Goal: Task Accomplishment & Management: Complete application form

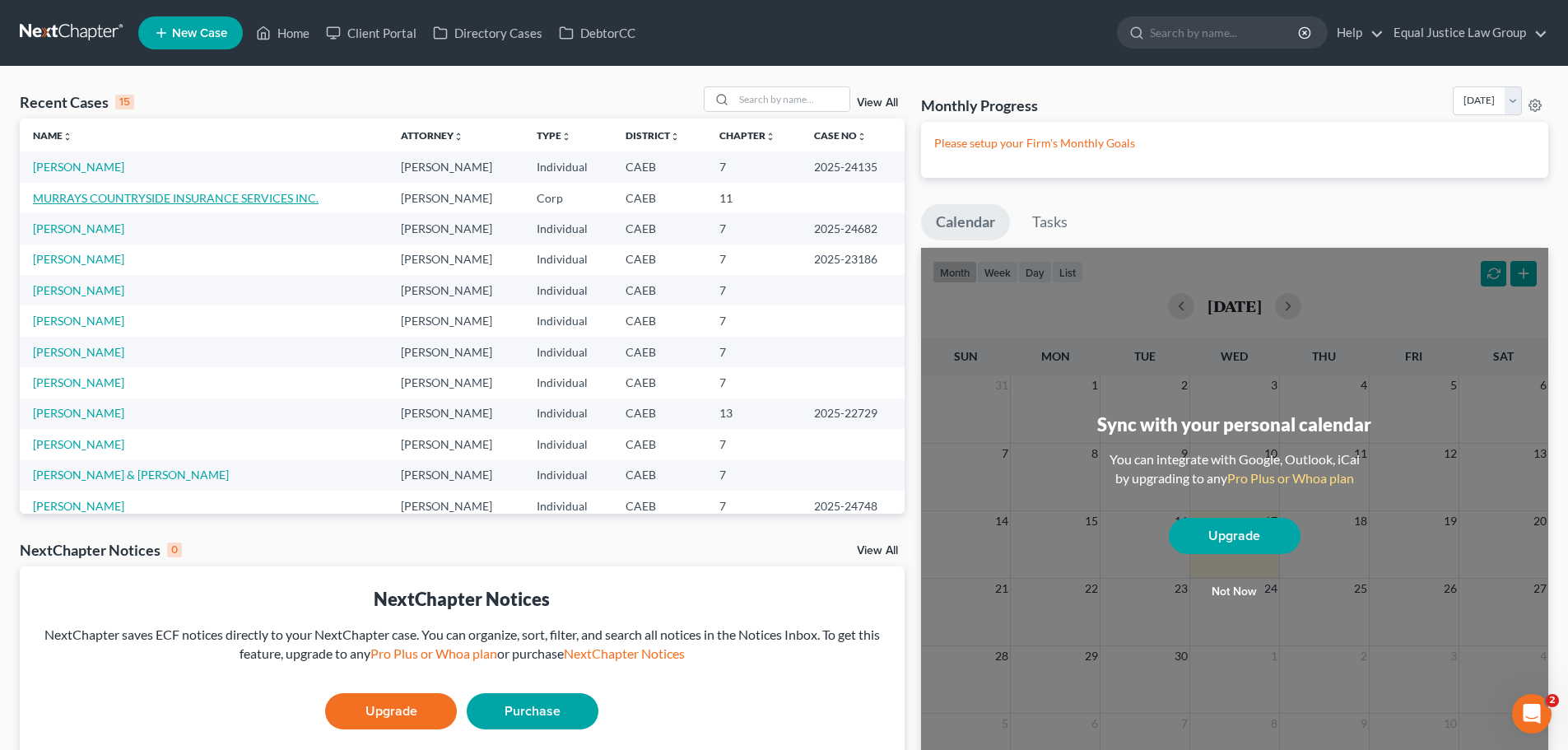
click at [176, 198] on link "MURRAYS COUNTRYSIDE INSURANCE SERVICES INC." at bounding box center [176, 198] width 285 height 14
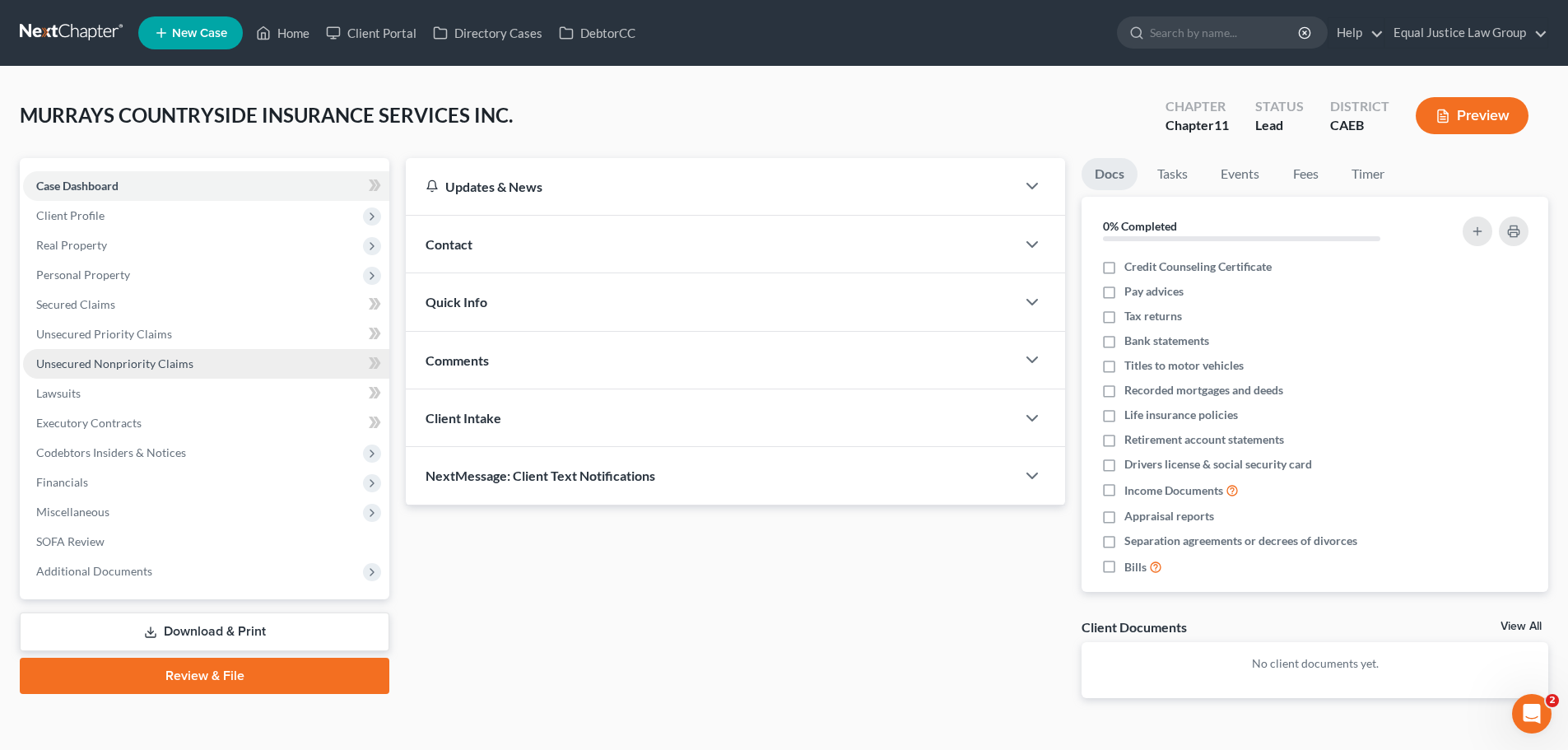
click at [132, 370] on span "Unsecured Nonpriority Claims" at bounding box center [114, 363] width 157 height 14
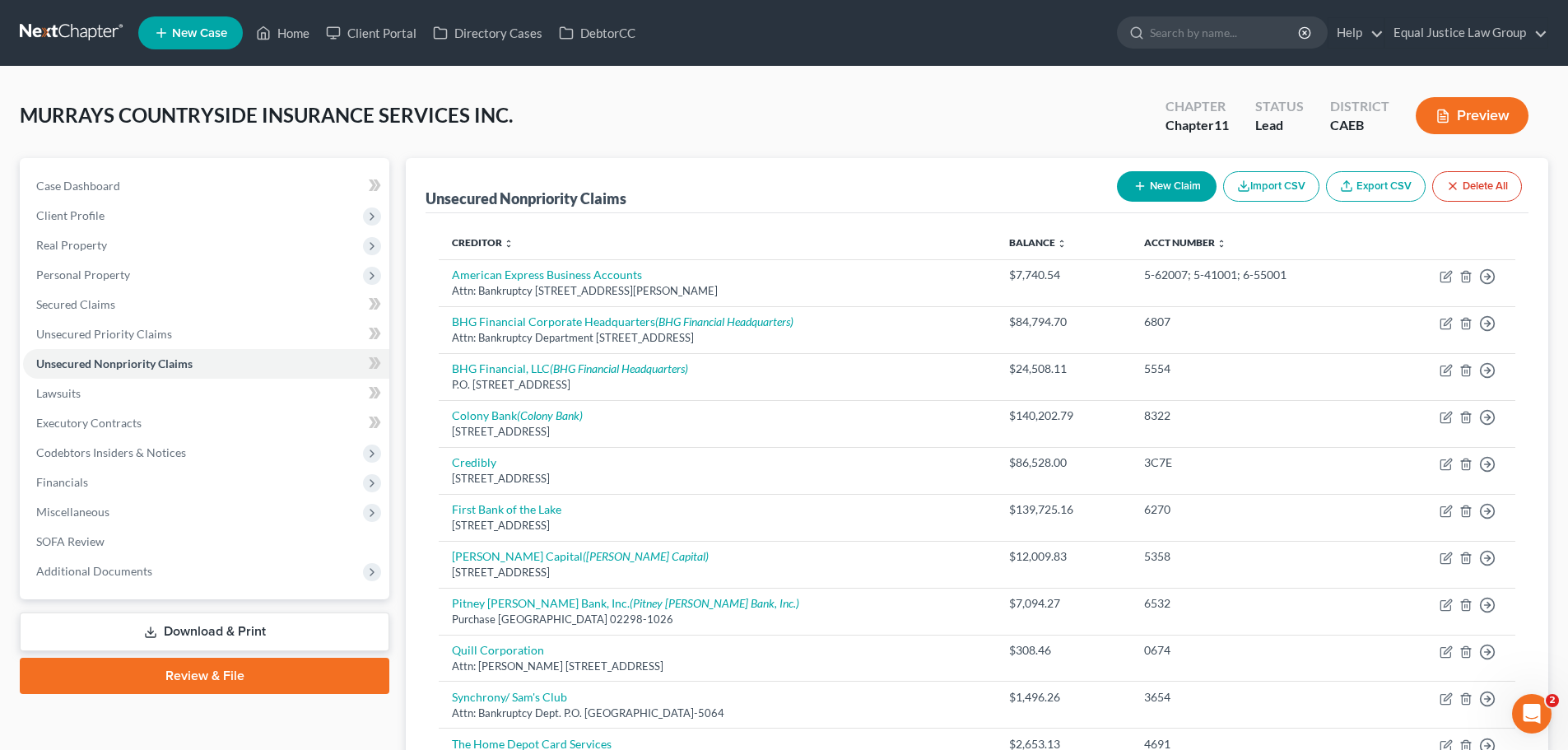
click at [1160, 176] on button "New Claim" at bounding box center [1166, 186] width 99 height 30
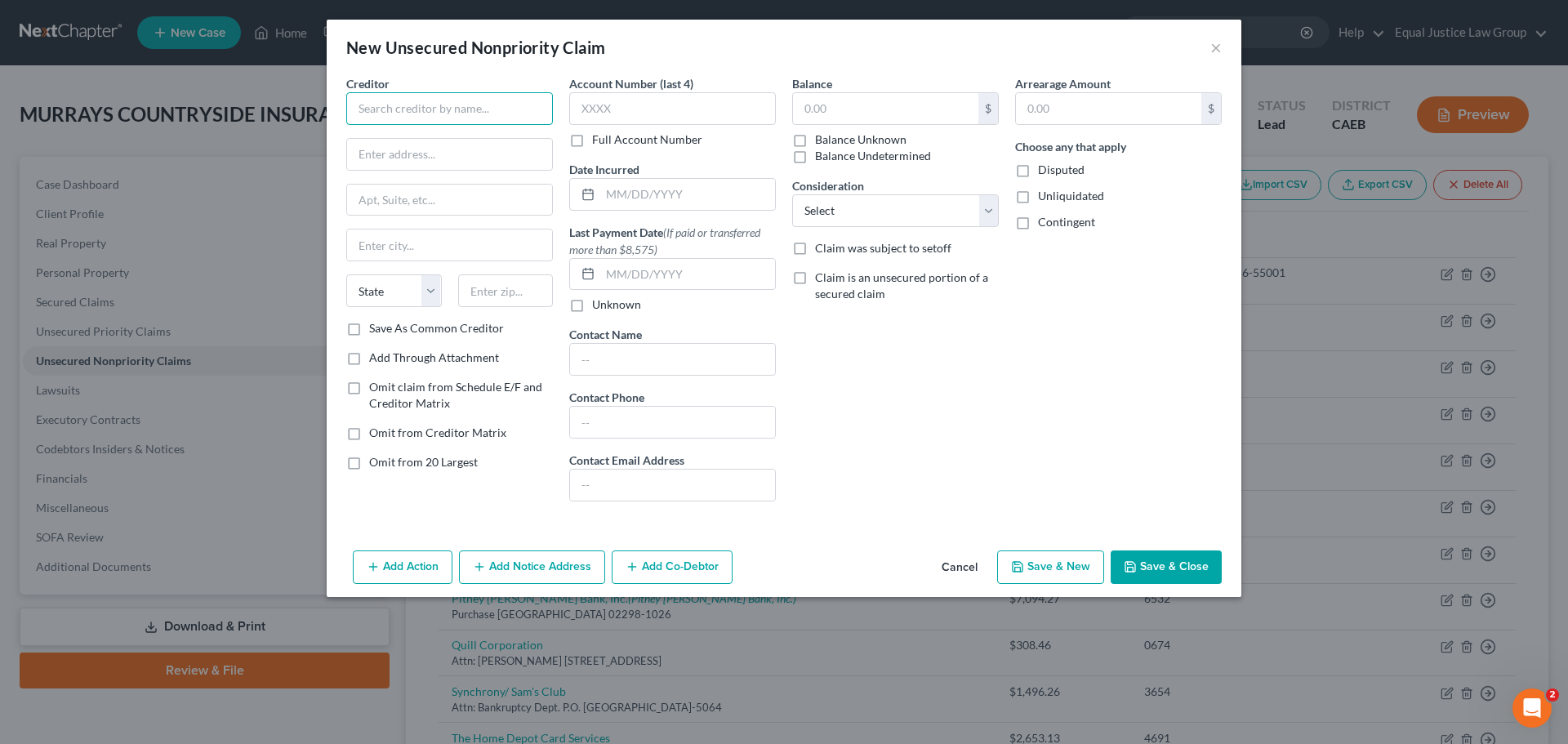
click at [369, 117] on input "text" at bounding box center [449, 108] width 206 height 33
drag, startPoint x: 483, startPoint y: 110, endPoint x: 300, endPoint y: 113, distance: 183.0
click at [300, 113] on div "New Unsecured Nonpriority Claim × Creditor * [PERSON_NAME] [PERSON_NAME]/SYNCHR…" at bounding box center [784, 372] width 1568 height 744
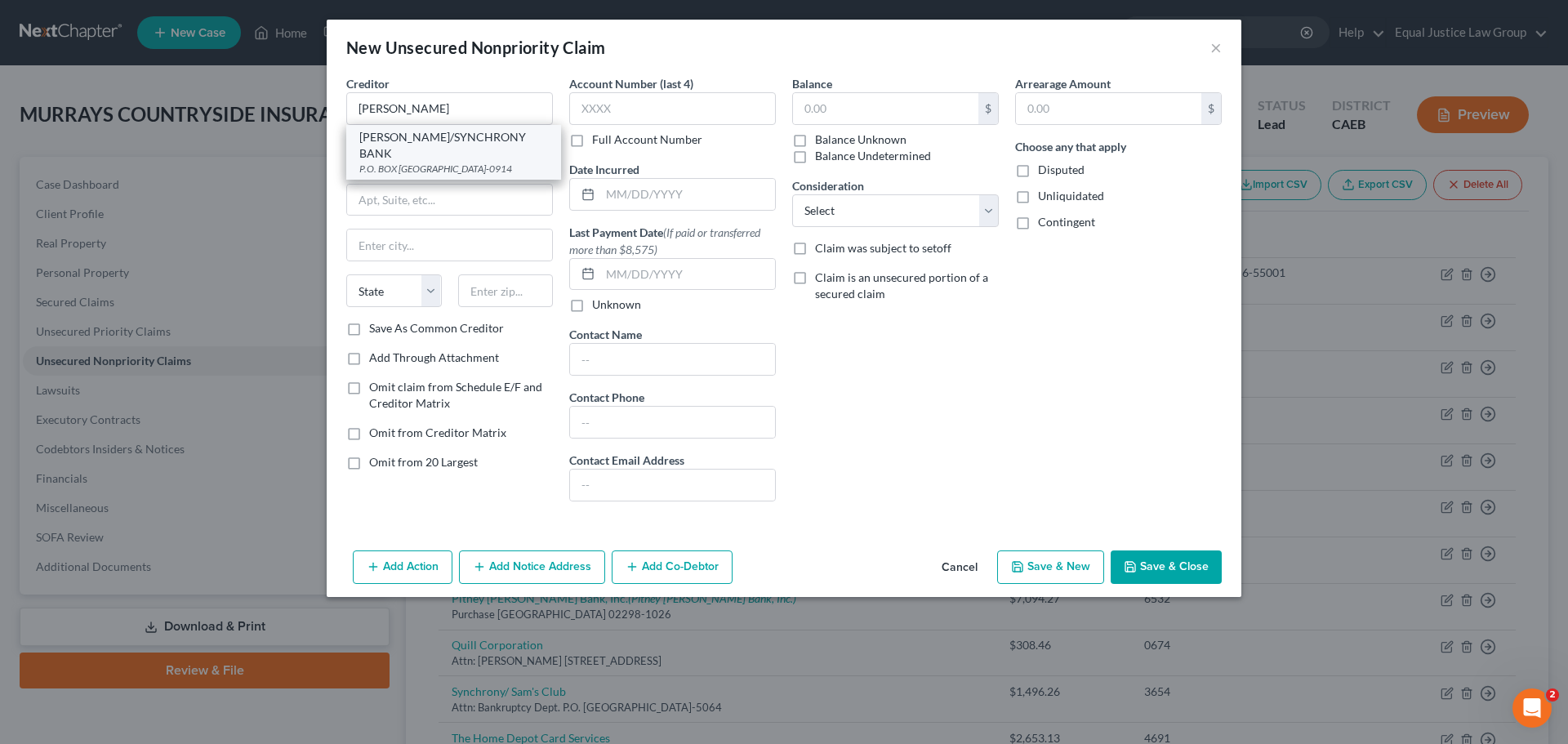
click at [396, 161] on div "P.O. BOX [GEOGRAPHIC_DATA]-0914" at bounding box center [453, 168] width 188 height 14
type input "[PERSON_NAME]/SYNCHRONY BANK"
type input "P.O. BOX 530914"
type input "[GEOGRAPHIC_DATA]"
select select "10"
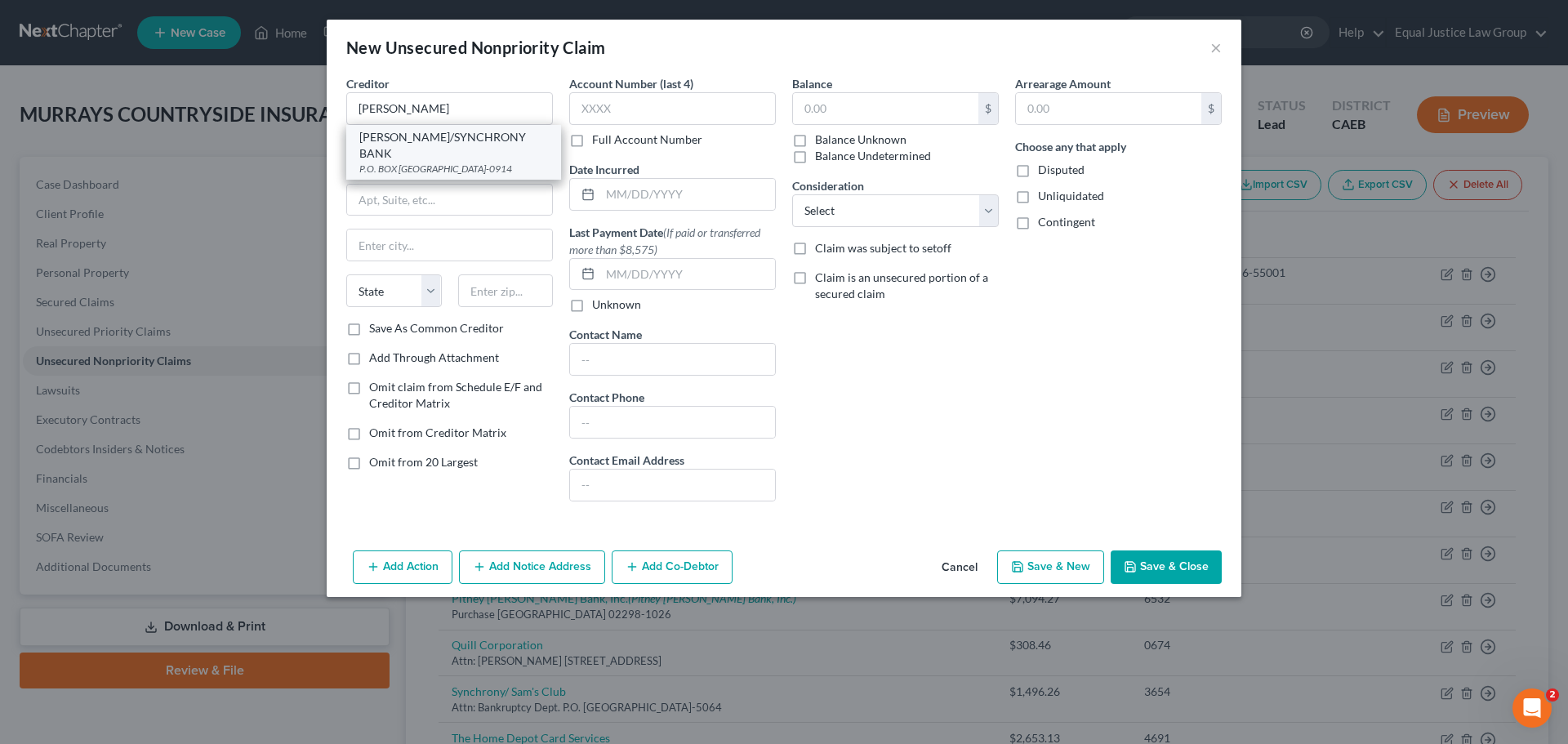
type input "30353-0914"
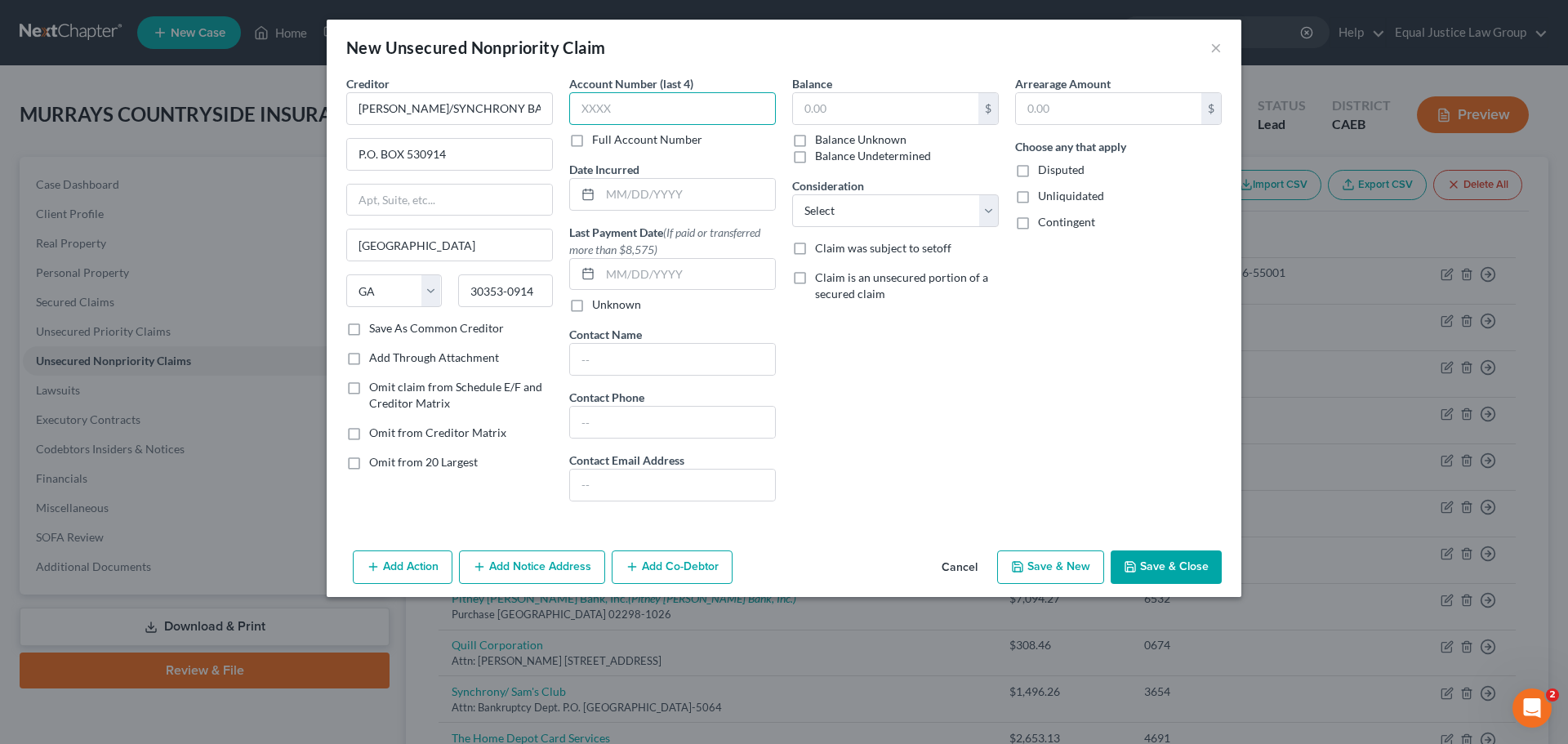
click at [644, 104] on input "text" at bounding box center [672, 108] width 206 height 33
type input "7110"
click at [658, 183] on input "text" at bounding box center [687, 194] width 174 height 31
click at [596, 424] on input "text" at bounding box center [672, 422] width 205 height 31
click at [862, 96] on input "text" at bounding box center [885, 108] width 186 height 31
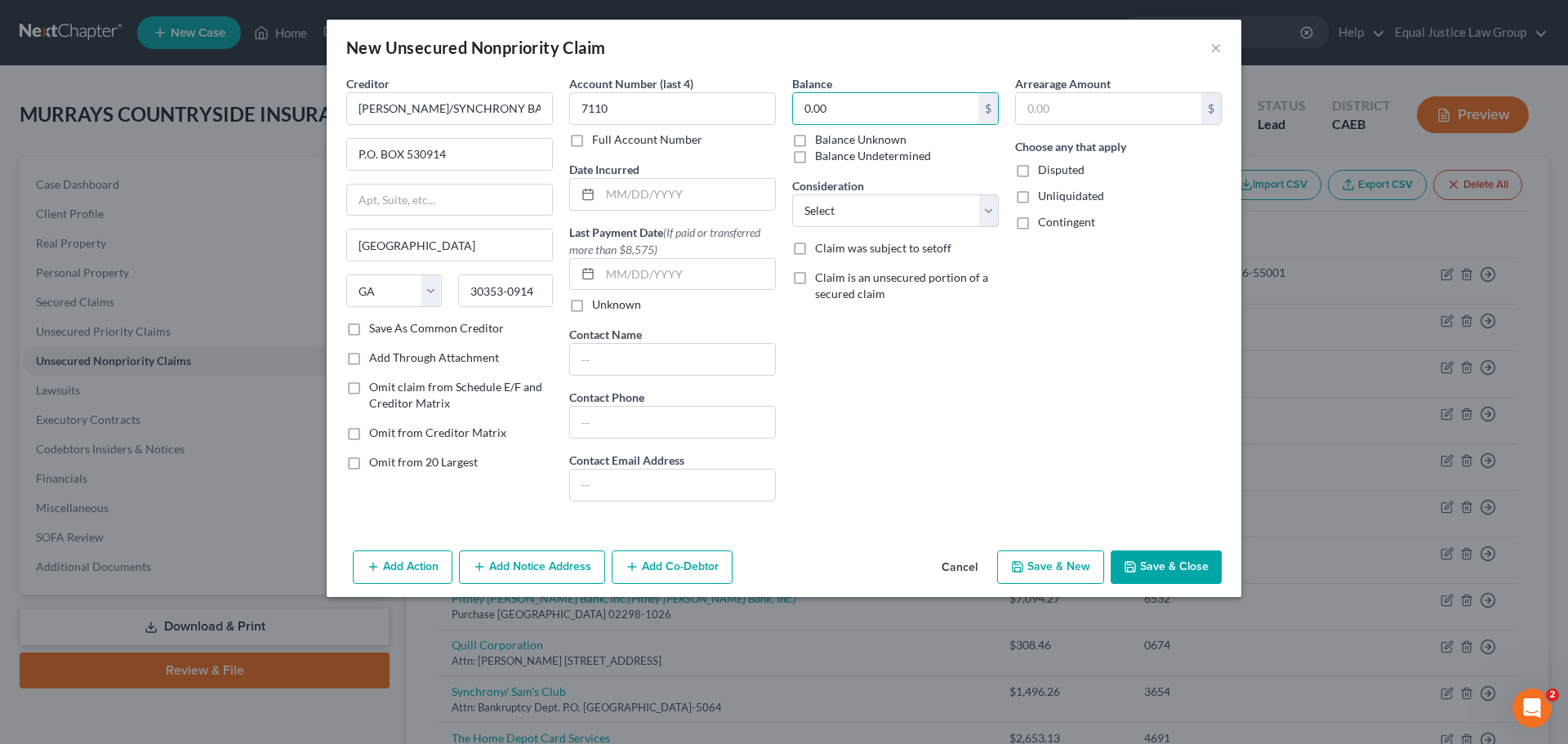
type input "0.00"
click at [980, 129] on div "0.00 $ Balance Unknown Balance Undetermined" at bounding box center [896, 128] width 206 height 72
click at [921, 199] on select "Select Cable / Satellite Services Collection Agency Credit Card Debt Debt Couns…" at bounding box center [896, 210] width 206 height 33
select select "2"
click at [792, 194] on select "Select Cable / Satellite Services Collection Agency Credit Card Debt Debt Couns…" at bounding box center [896, 210] width 206 height 33
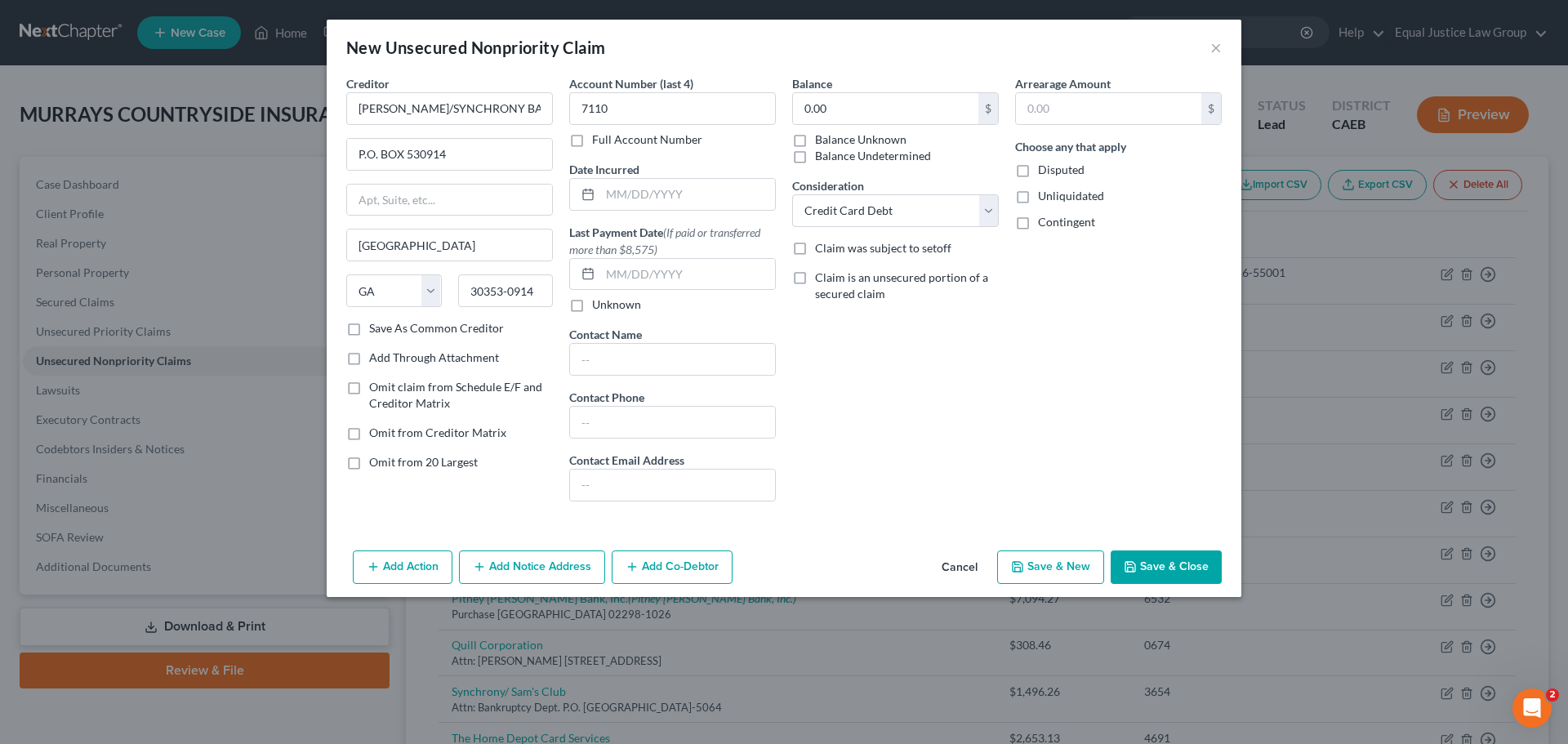
click at [1078, 307] on div "Arrearage Amount $ Choose any that apply Disputed Unliquidated Contingent" at bounding box center [1119, 295] width 223 height 439
click at [597, 422] on input "text" at bounding box center [672, 422] width 205 height 31
drag, startPoint x: 455, startPoint y: 155, endPoint x: 356, endPoint y: 153, distance: 99.0
click at [356, 153] on input "P.O. BOX 530914" at bounding box center [449, 154] width 205 height 31
paste input "Attn: Bankruptcy Dept."
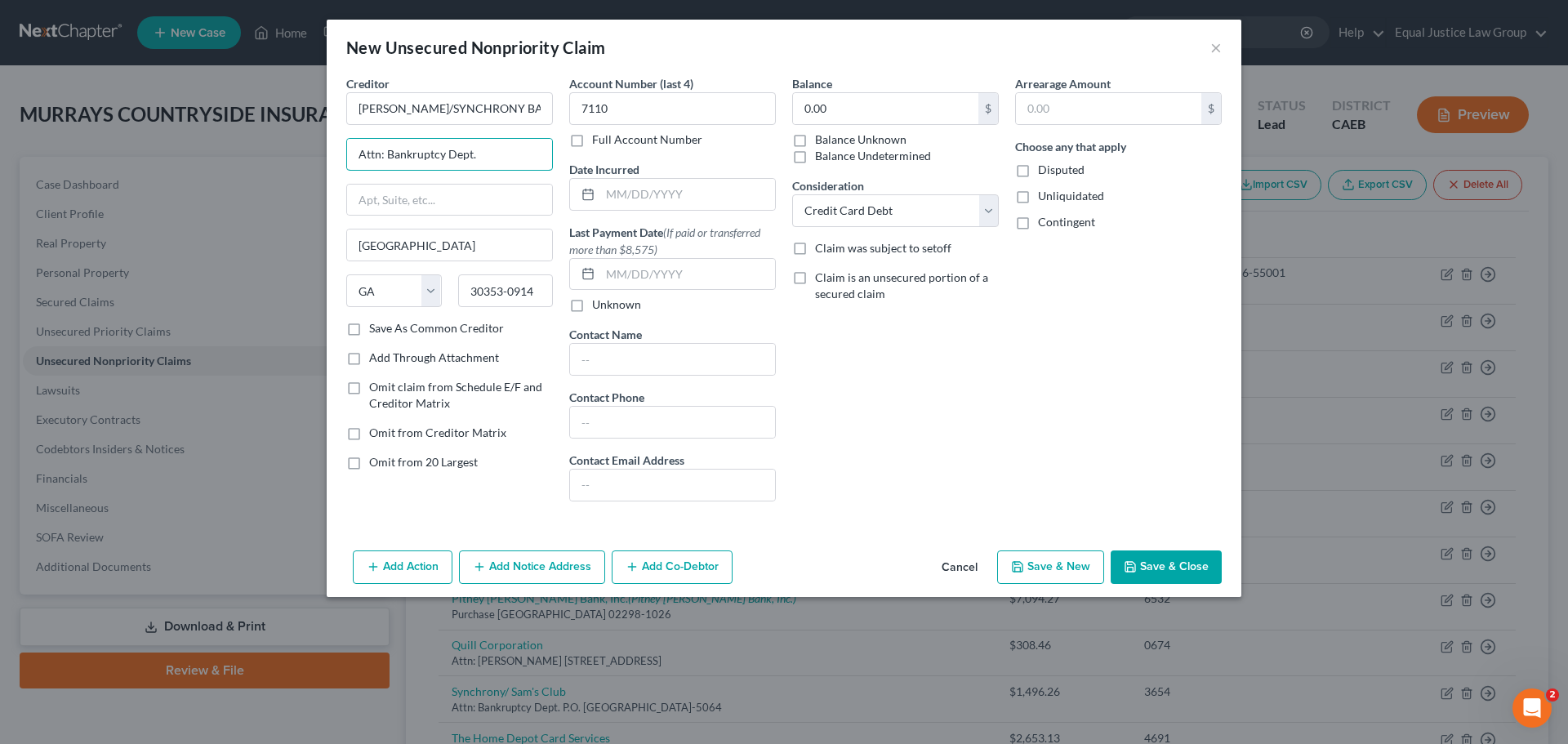
type input "Attn: Bankruptcy Dept."
click at [392, 202] on input "text" at bounding box center [449, 200] width 205 height 31
paste input "P.O. Box 96506"
type input "P.O. Box 965064"
click at [491, 292] on input "30353-0914" at bounding box center [505, 291] width 96 height 33
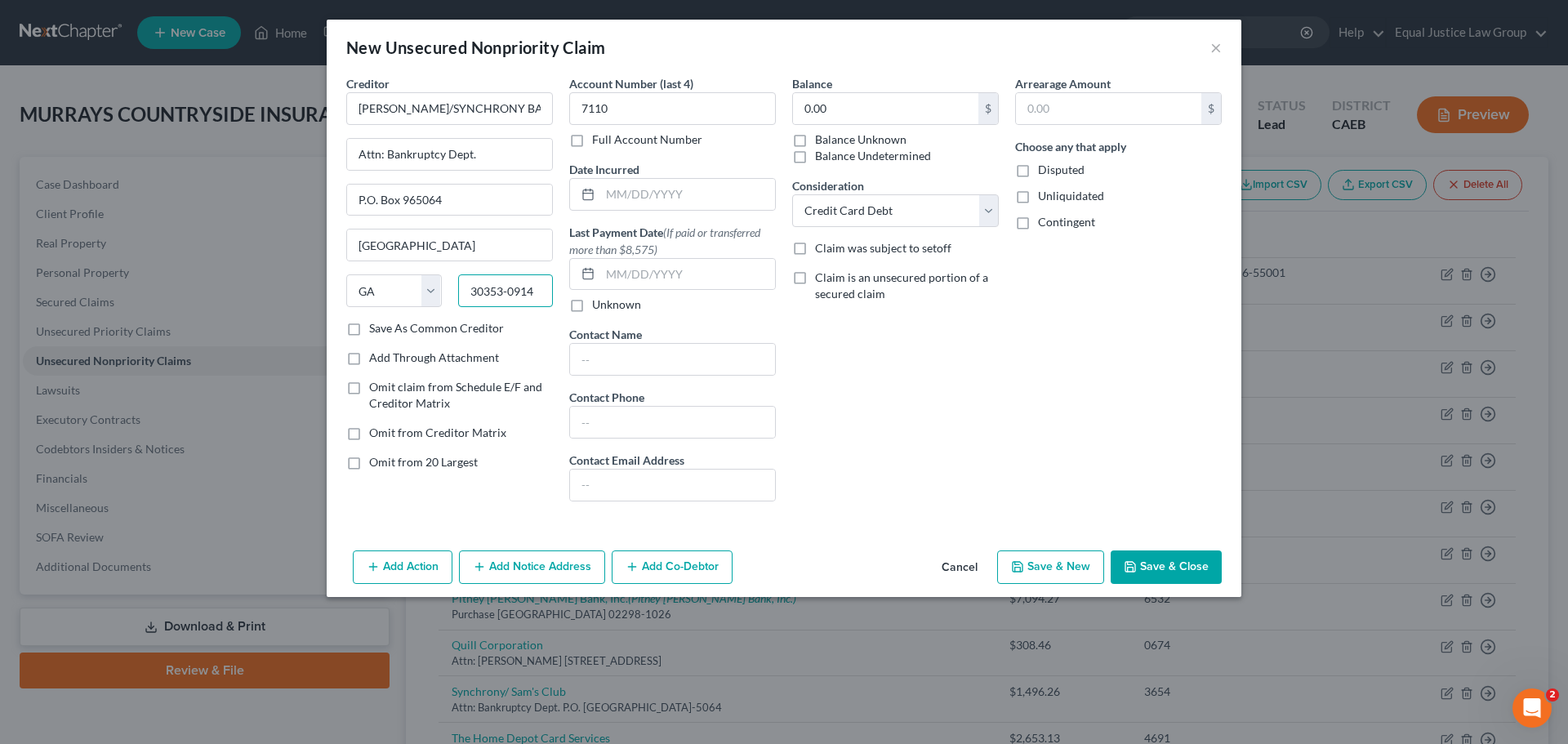
click at [491, 292] on input "30353-0914" at bounding box center [505, 291] width 96 height 33
click at [492, 292] on input "30353-0914" at bounding box center [505, 291] width 96 height 33
paste input "2896-5064"
type input "32896-5064"
click at [981, 394] on div "Balance 0.00 $ Balance Unknown Balance Undetermined 0.00 $ Balance Unknown Cons…" at bounding box center [896, 295] width 223 height 439
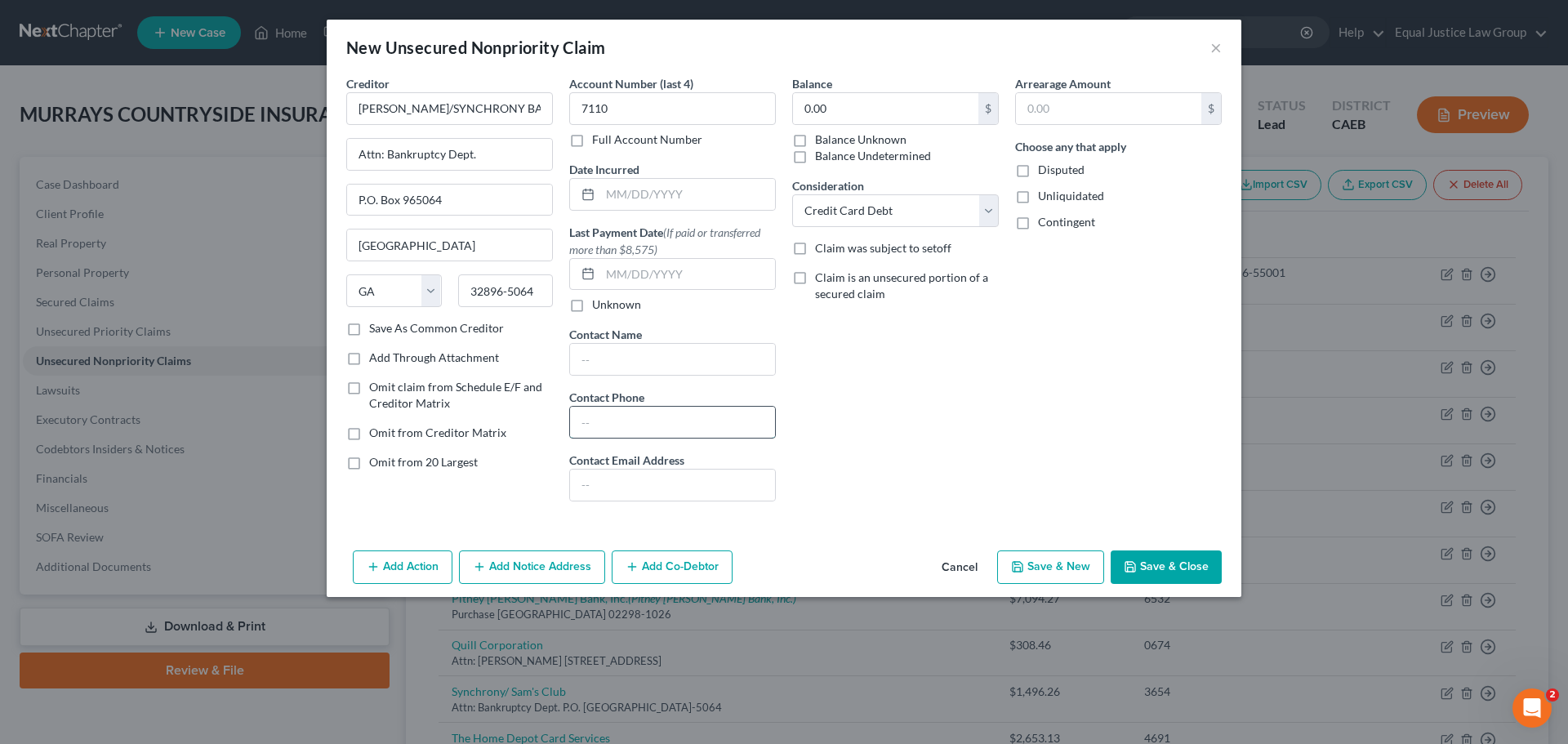
click at [620, 423] on input "text" at bounding box center [672, 422] width 205 height 31
paste input "[PHONE_NUMBER]"
click at [854, 432] on div "Balance 0.00 $ Balance Unknown Balance Undetermined 0.00 $ Balance Unknown Cons…" at bounding box center [896, 295] width 223 height 439
drag, startPoint x: 591, startPoint y: 424, endPoint x: 571, endPoint y: 425, distance: 20.0
click at [571, 425] on input "[PHONE_NUMBER]" at bounding box center [672, 422] width 205 height 31
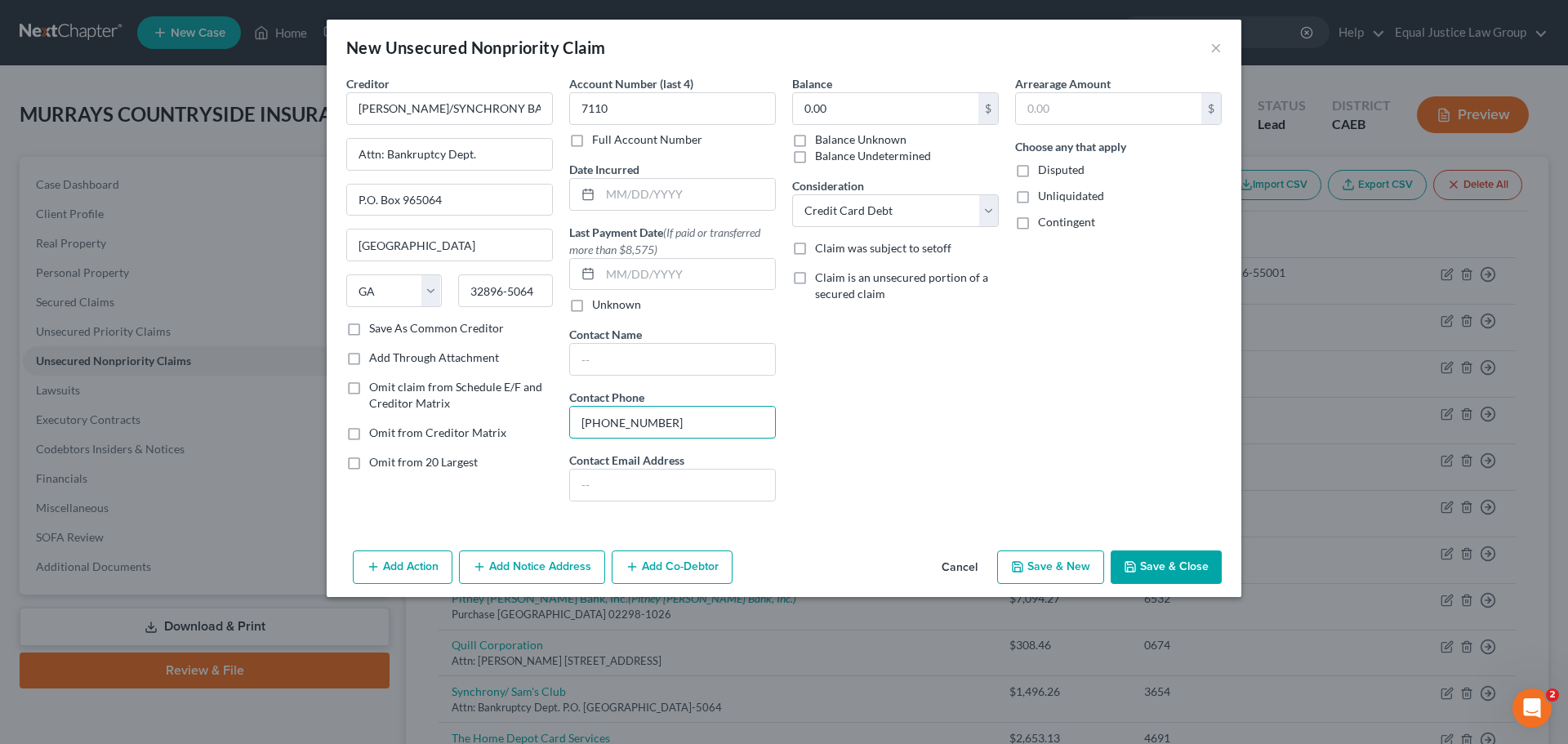
type input "[PHONE_NUMBER]"
click at [906, 410] on div "Balance 0.00 $ Balance Unknown Balance Undetermined 0.00 $ Balance Unknown Cons…" at bounding box center [896, 295] width 223 height 439
click at [1146, 566] on button "Save & Close" at bounding box center [1166, 568] width 111 height 35
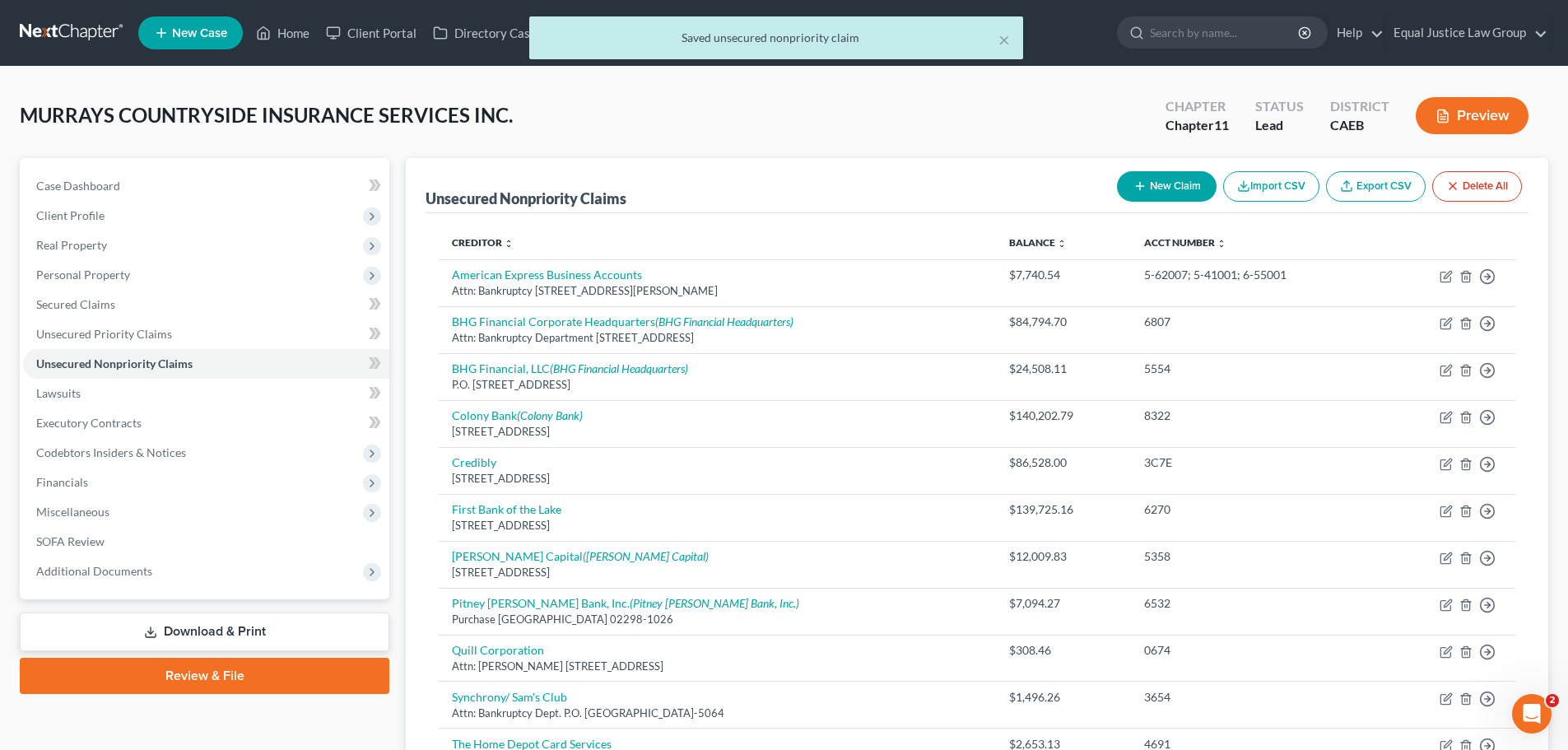
click at [921, 118] on div "MURRAYS COUNTRYSIDE INSURANCE SERVICES INC. Upgraded Chapter Chapter 11 Status …" at bounding box center [784, 122] width 1528 height 72
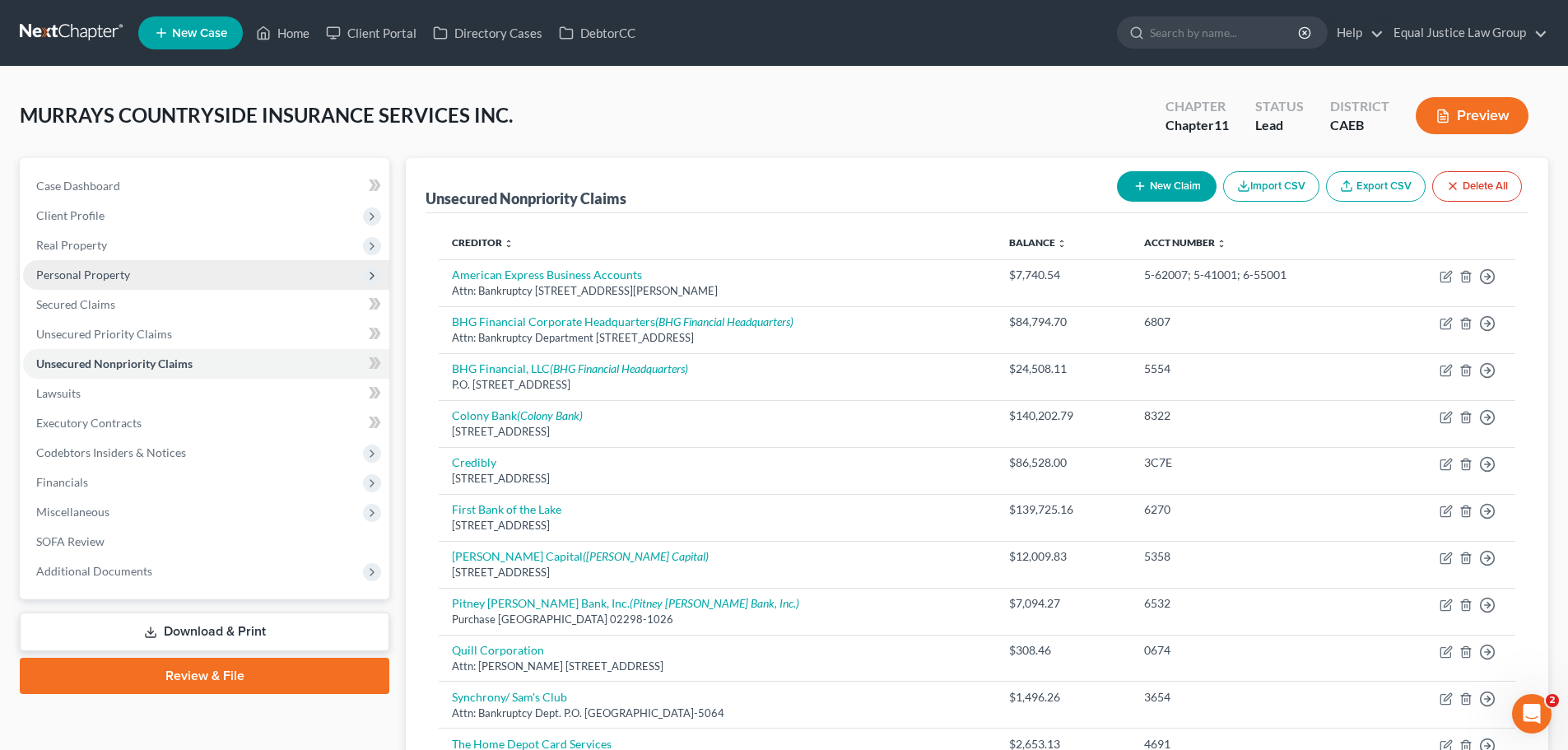
click at [94, 275] on span "Personal Property" at bounding box center [82, 274] width 94 height 14
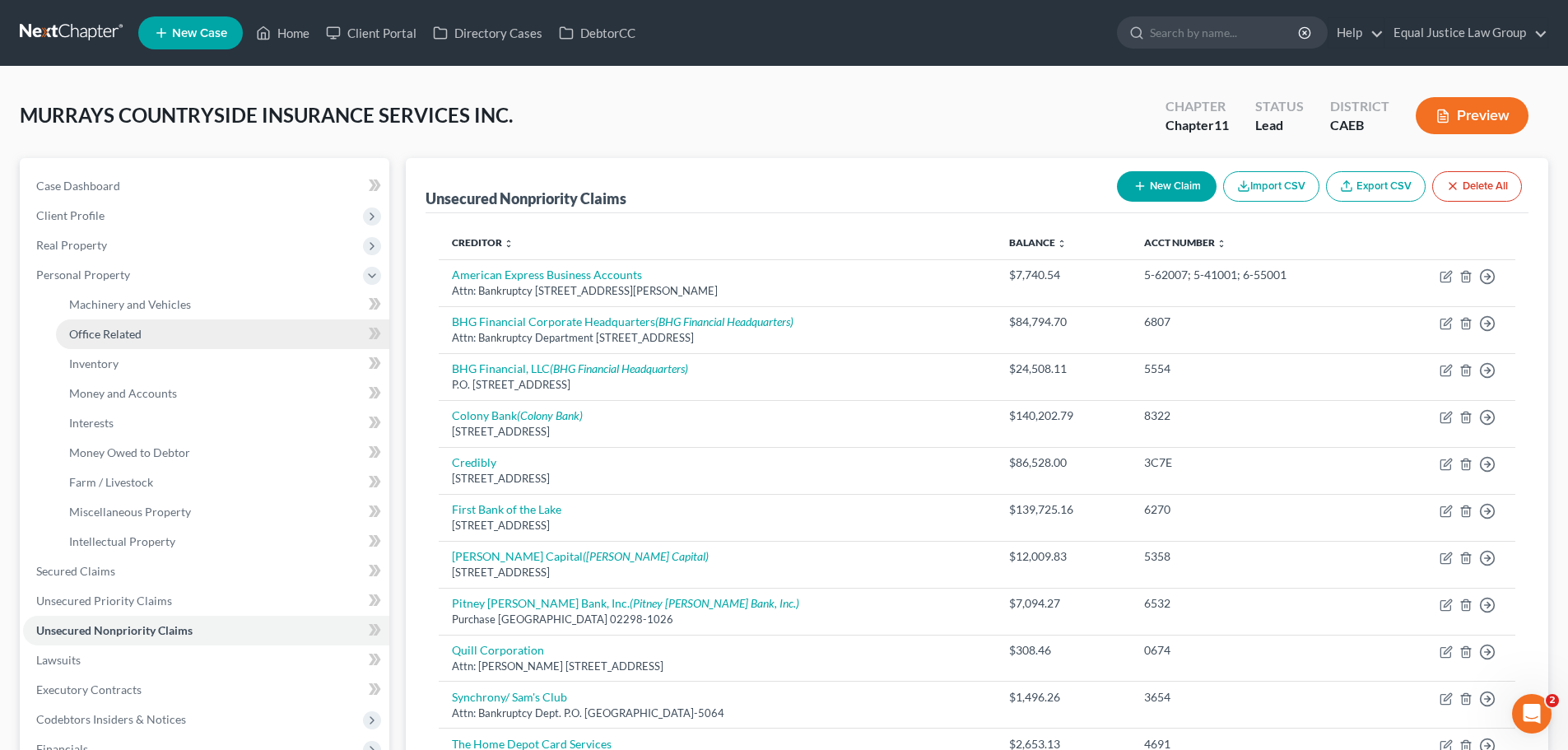
drag, startPoint x: 120, startPoint y: 333, endPoint x: 140, endPoint y: 336, distance: 20.2
click at [120, 332] on span "Office Related" at bounding box center [105, 334] width 73 height 14
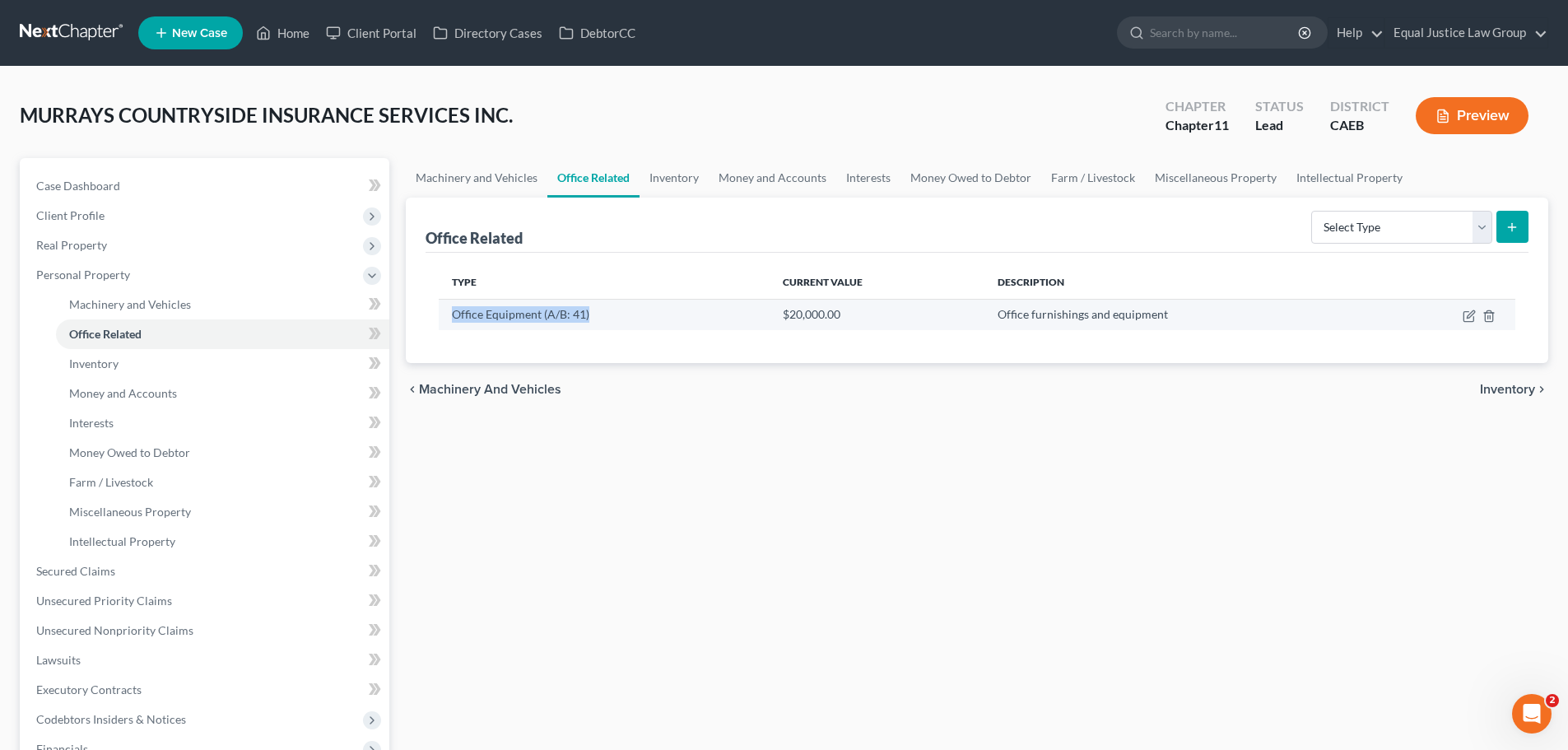
drag, startPoint x: 451, startPoint y: 317, endPoint x: 588, endPoint y: 321, distance: 137.1
click at [588, 321] on td "Office Equipment (A/B: 41)" at bounding box center [604, 314] width 331 height 31
copy td "Office Equipment (A/B: 41)"
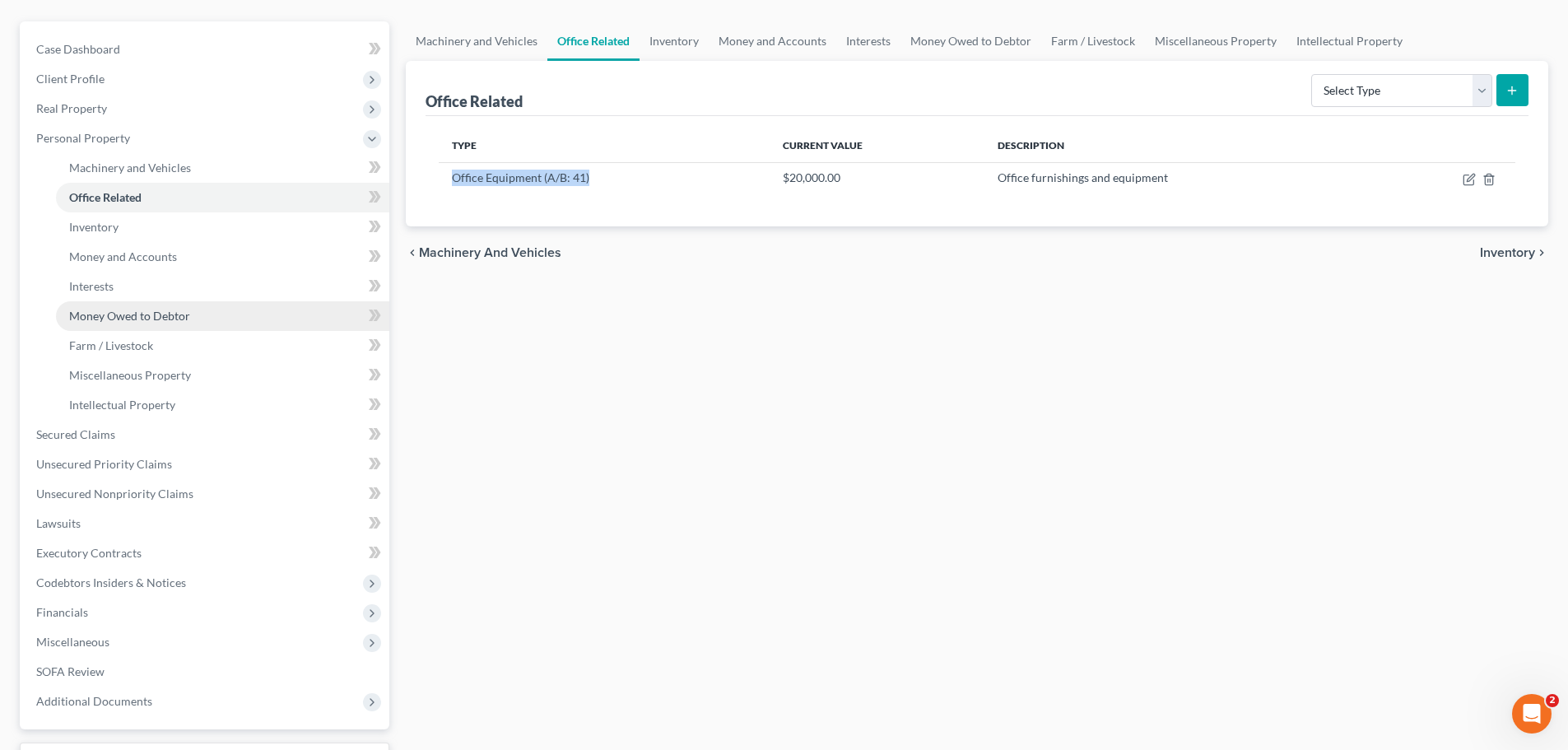
scroll to position [247, 0]
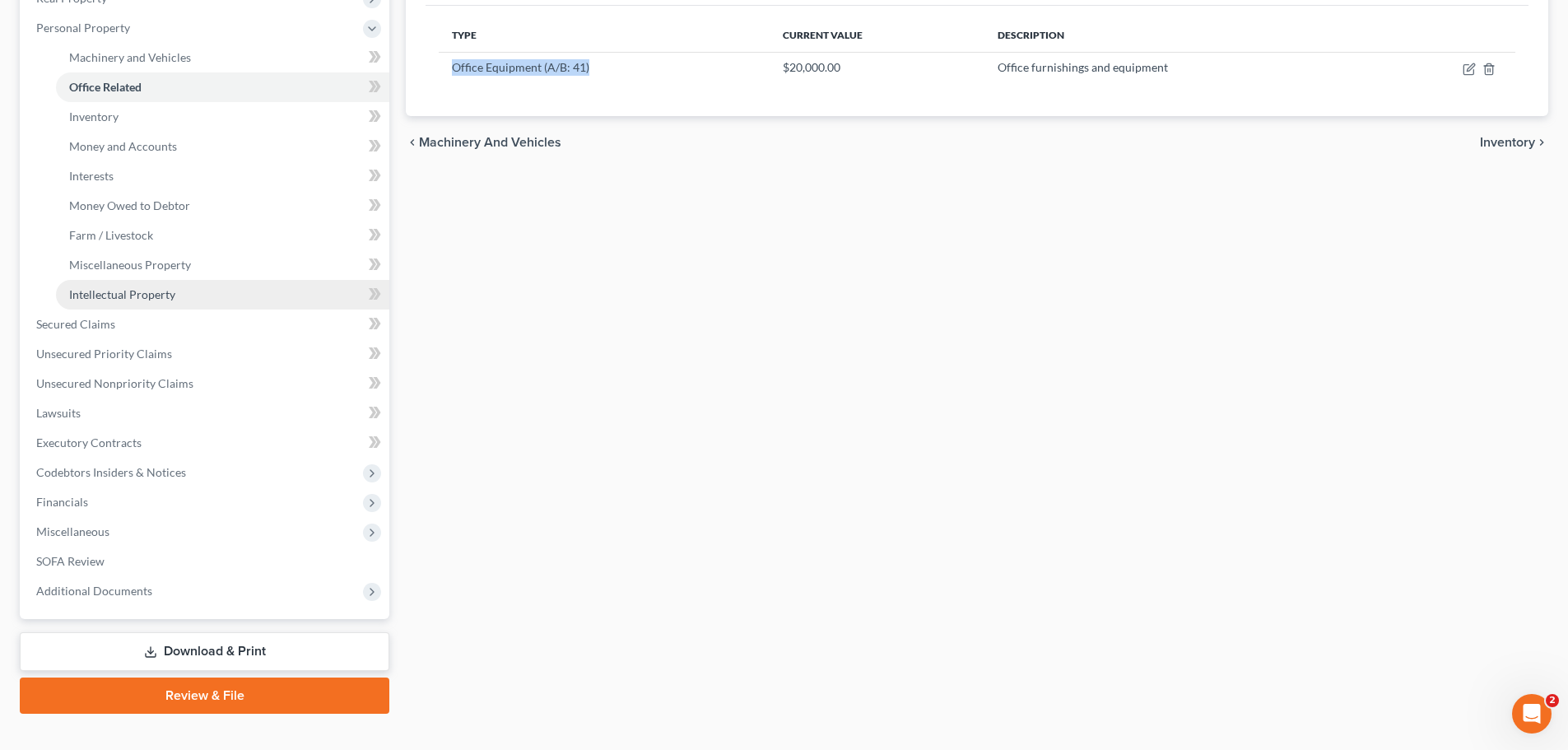
click at [168, 289] on span "Intellectual Property" at bounding box center [122, 294] width 106 height 14
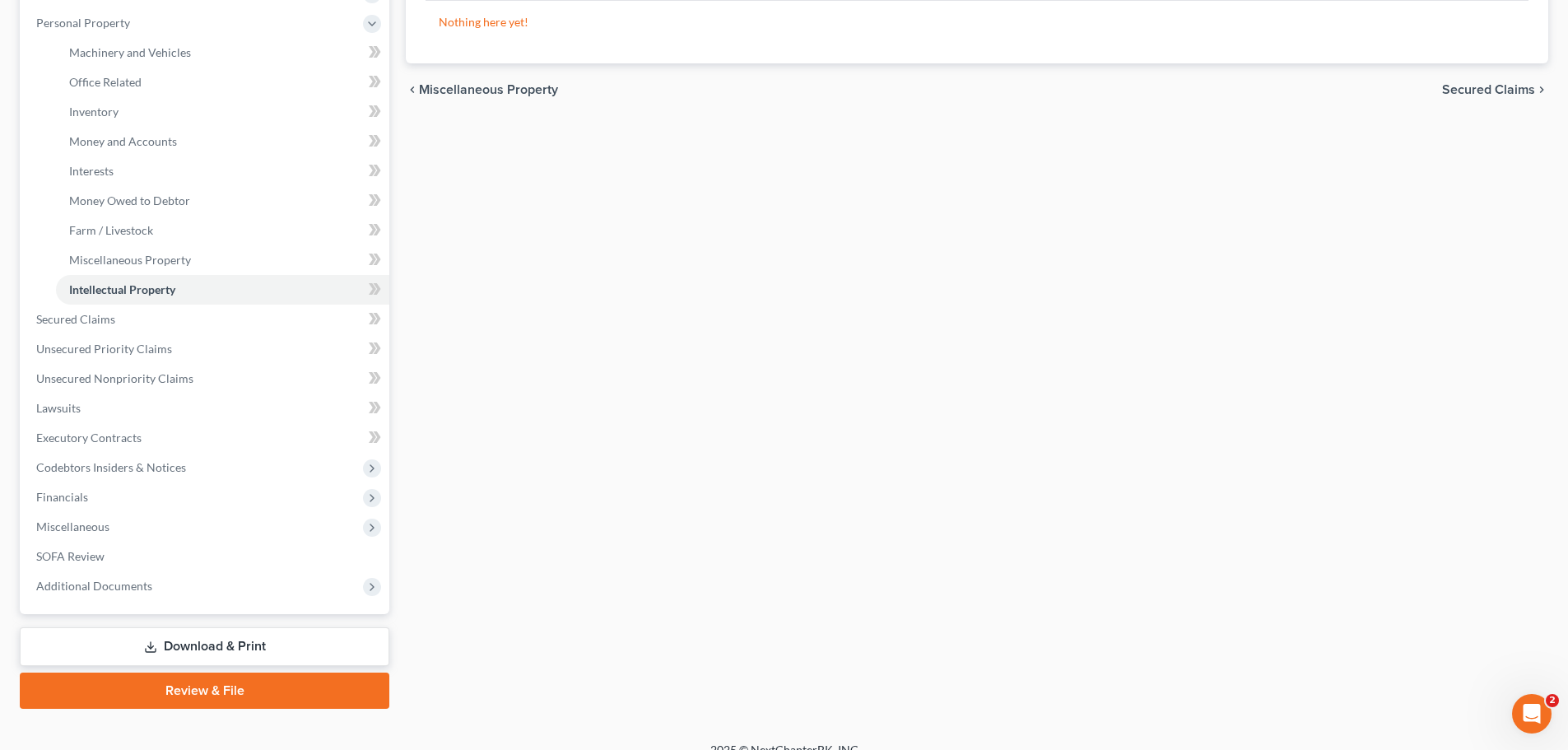
scroll to position [273, 0]
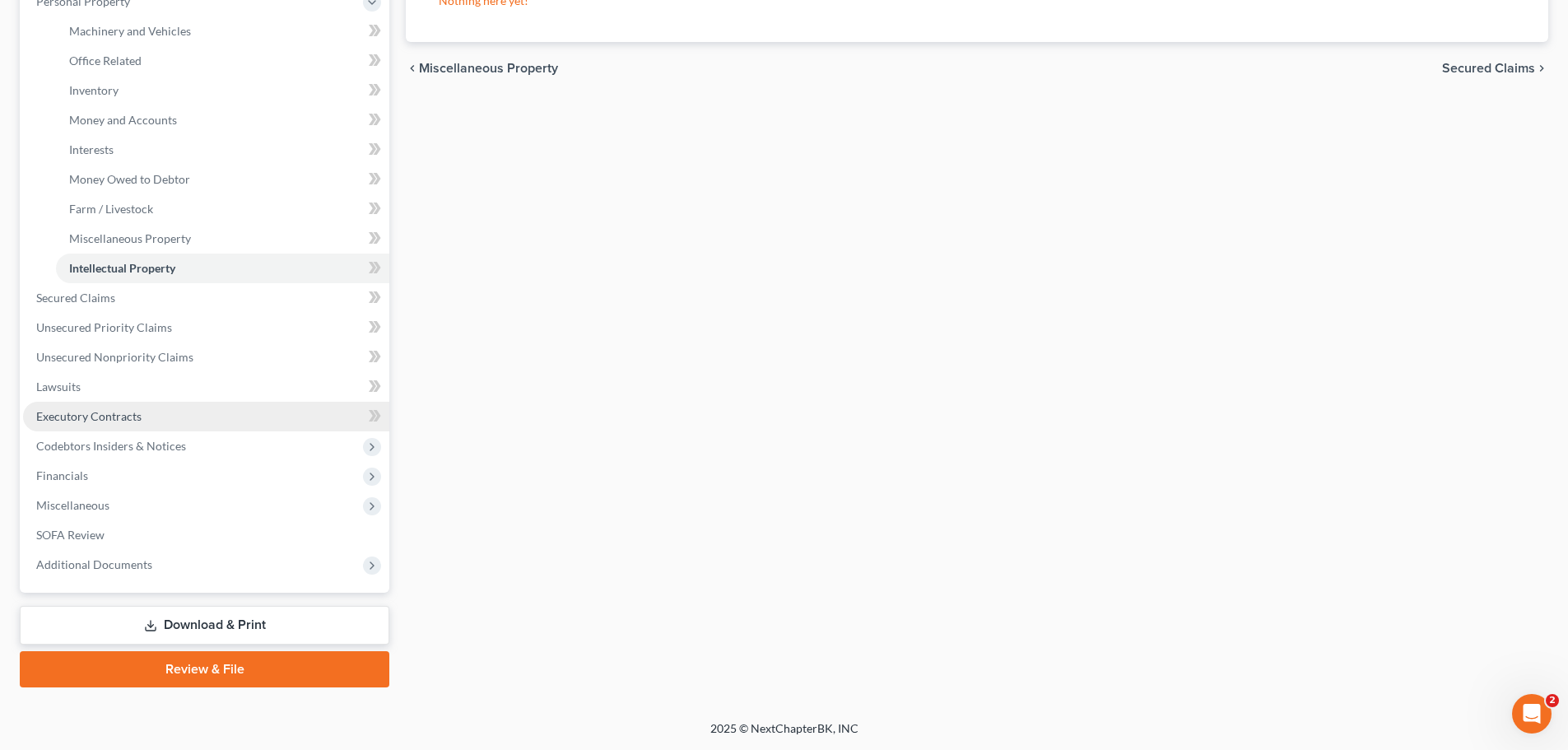
click at [143, 412] on link "Executory Contracts" at bounding box center [205, 416] width 366 height 29
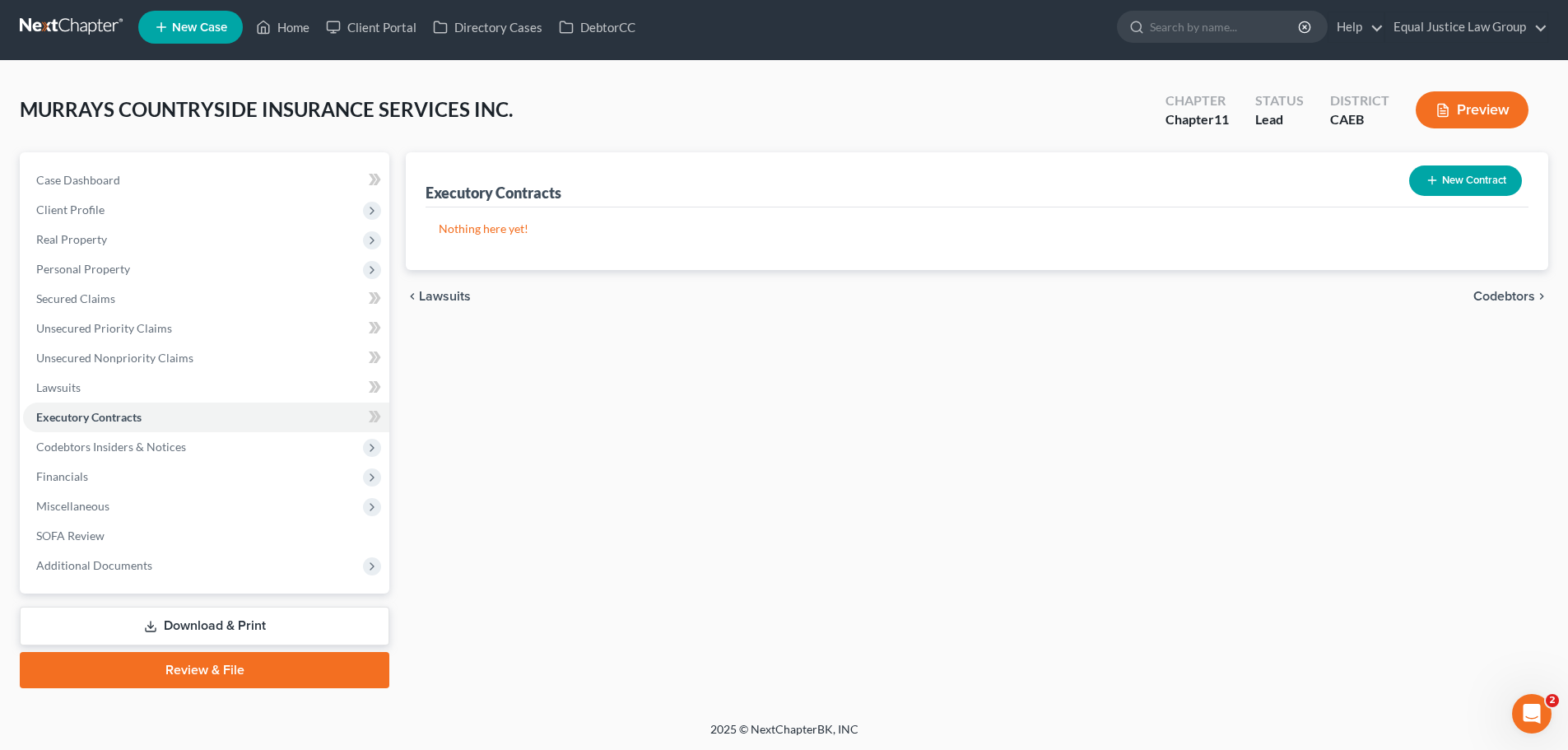
scroll to position [7, 0]
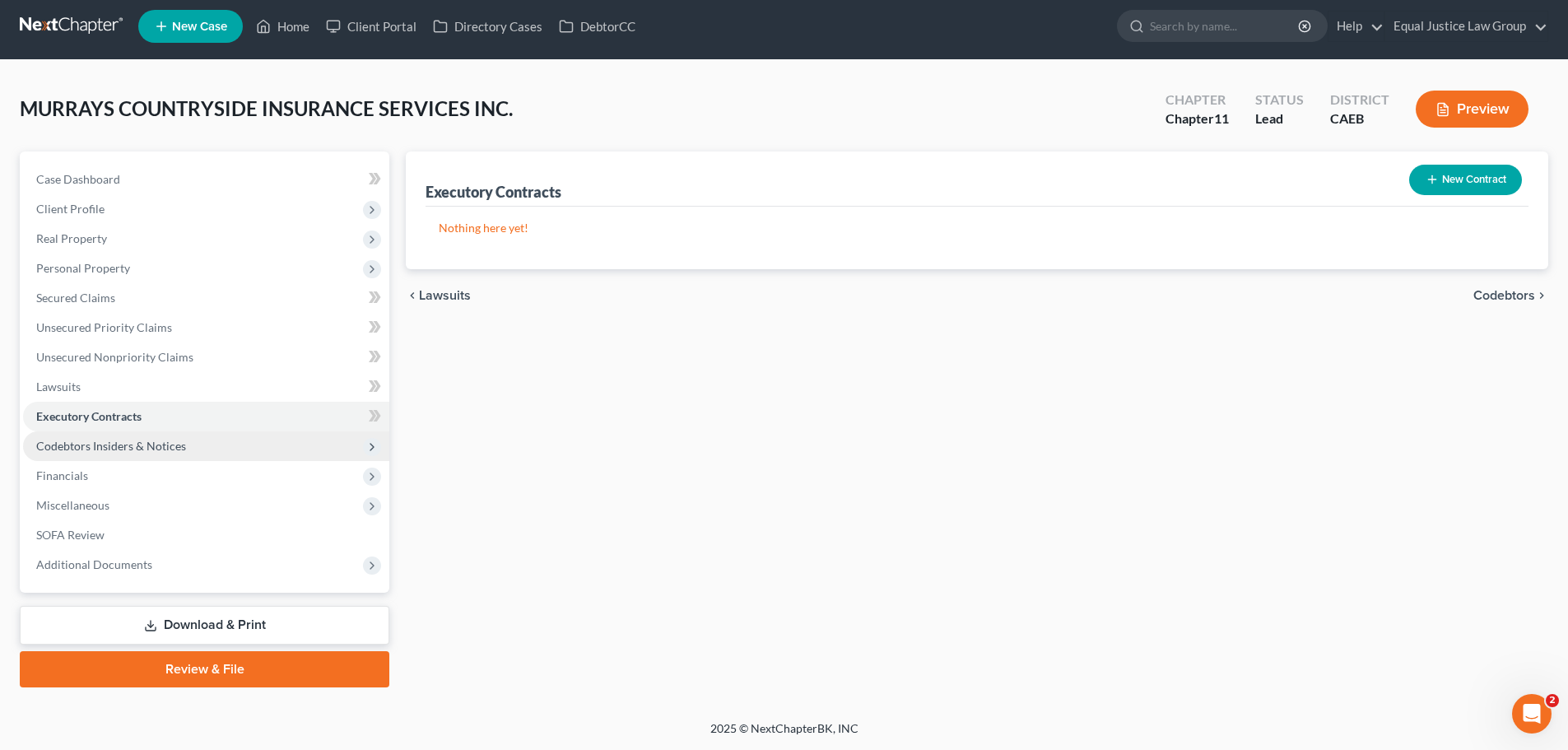
click at [162, 433] on span "Codebtors Insiders & Notices" at bounding box center [205, 445] width 366 height 29
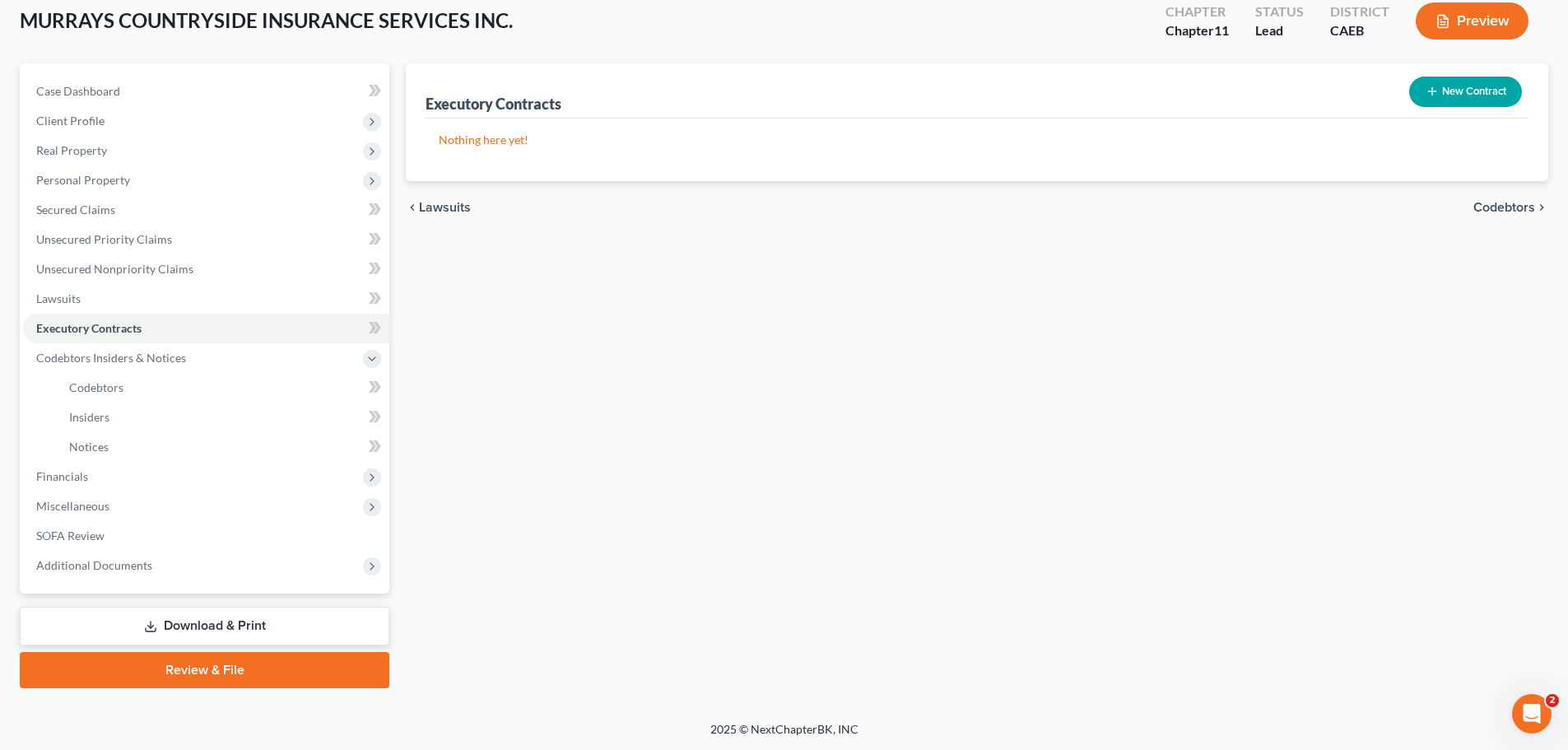
scroll to position [96, 0]
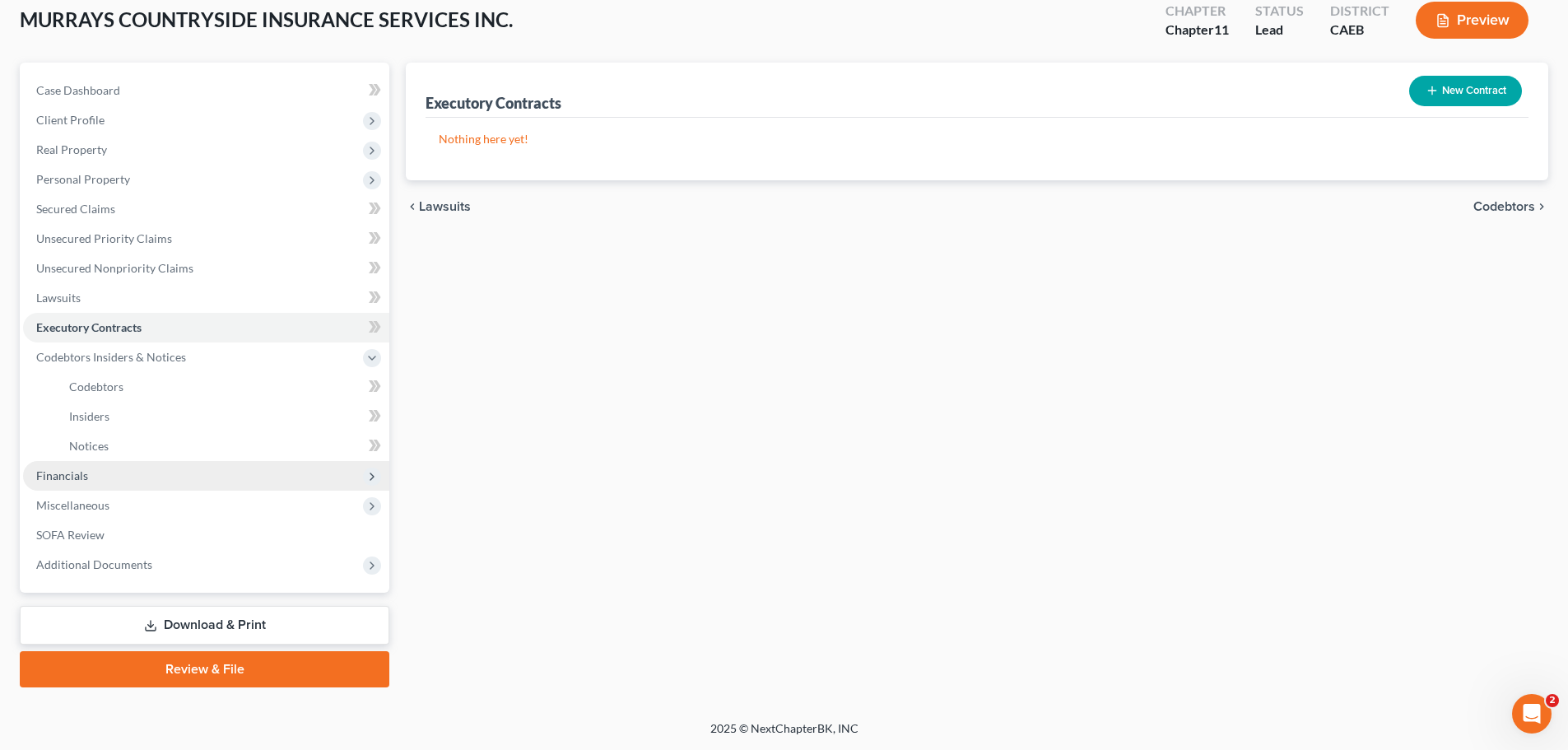
click at [97, 462] on span "Financials" at bounding box center [205, 476] width 366 height 29
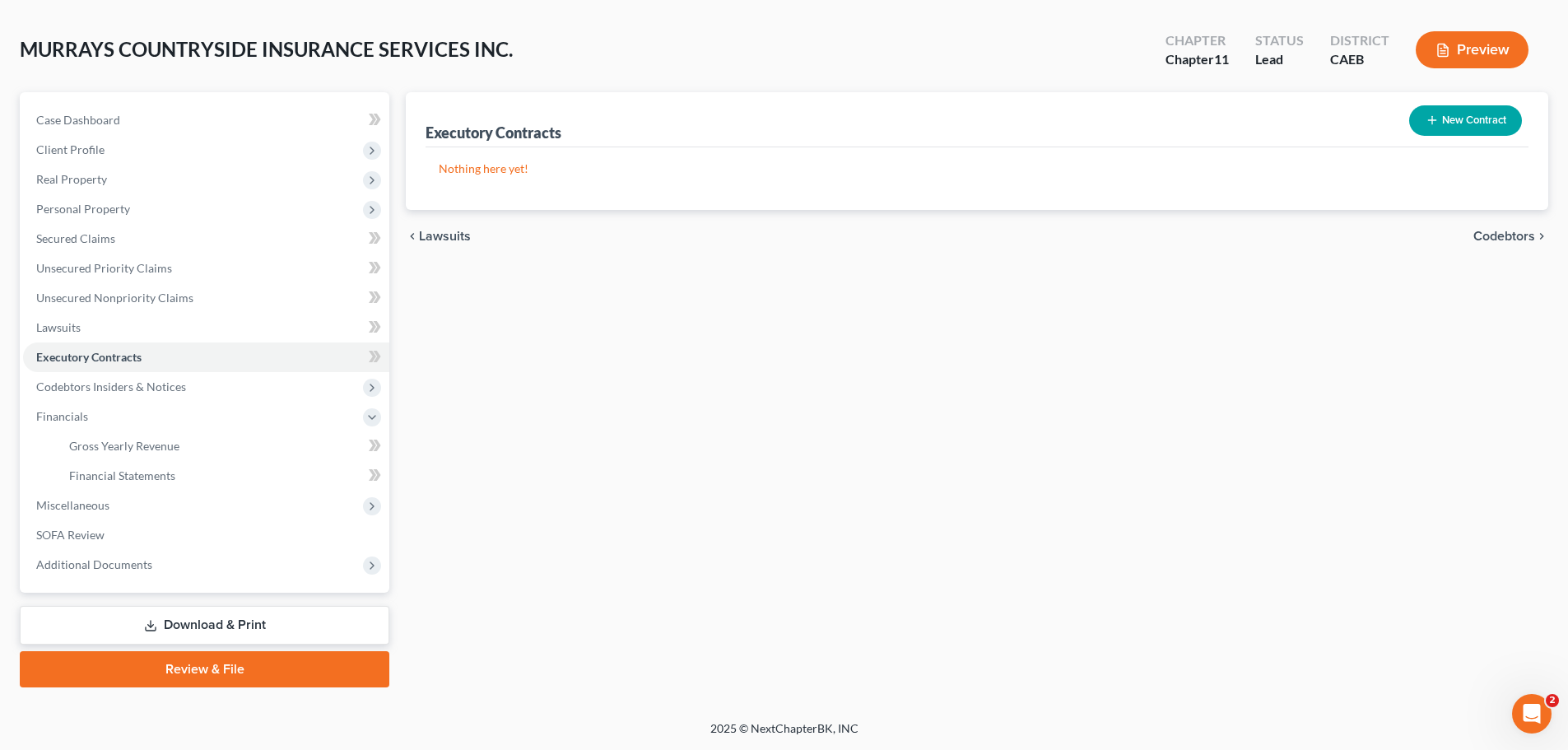
scroll to position [66, 0]
click at [174, 475] on span "Financial Statements" at bounding box center [122, 475] width 106 height 14
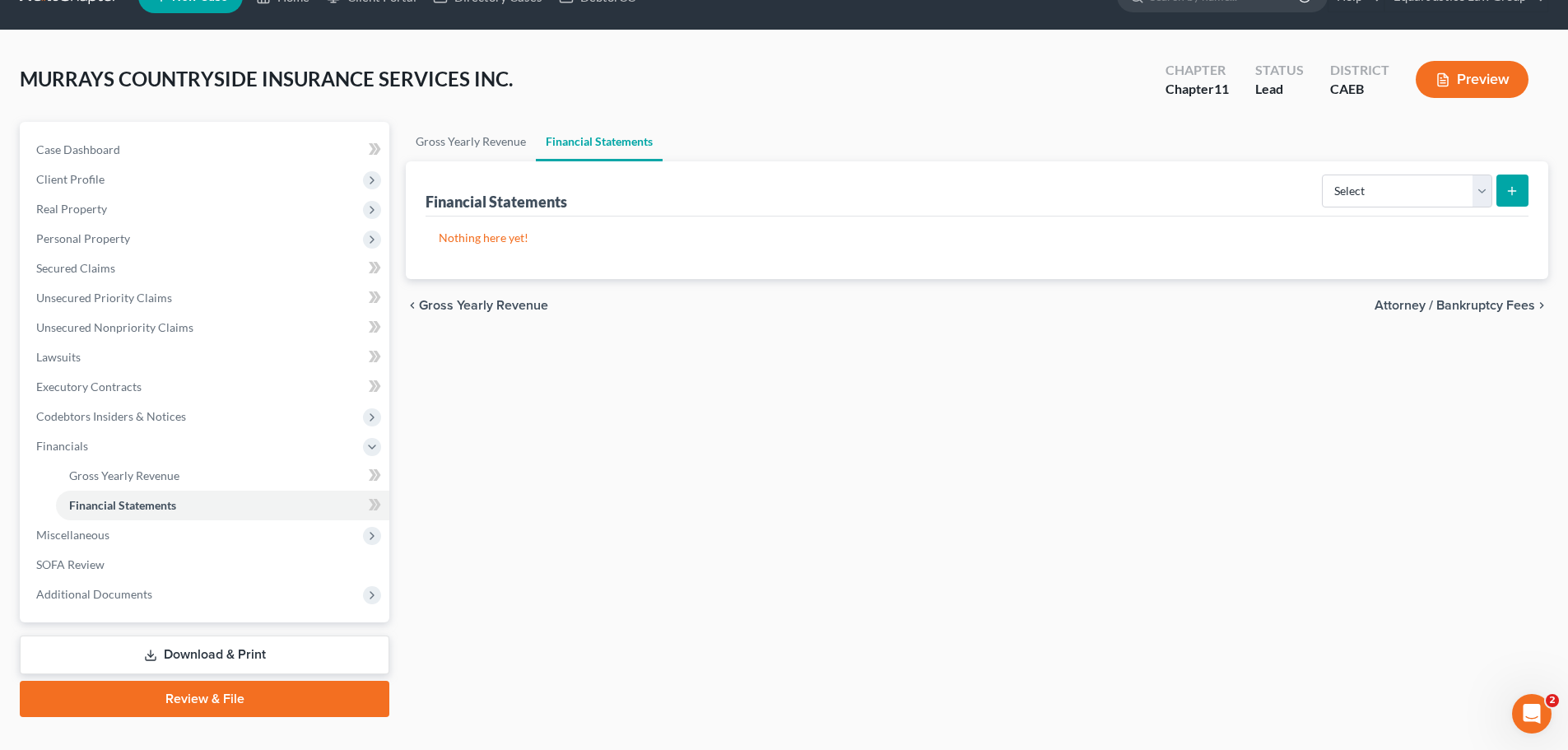
scroll to position [66, 0]
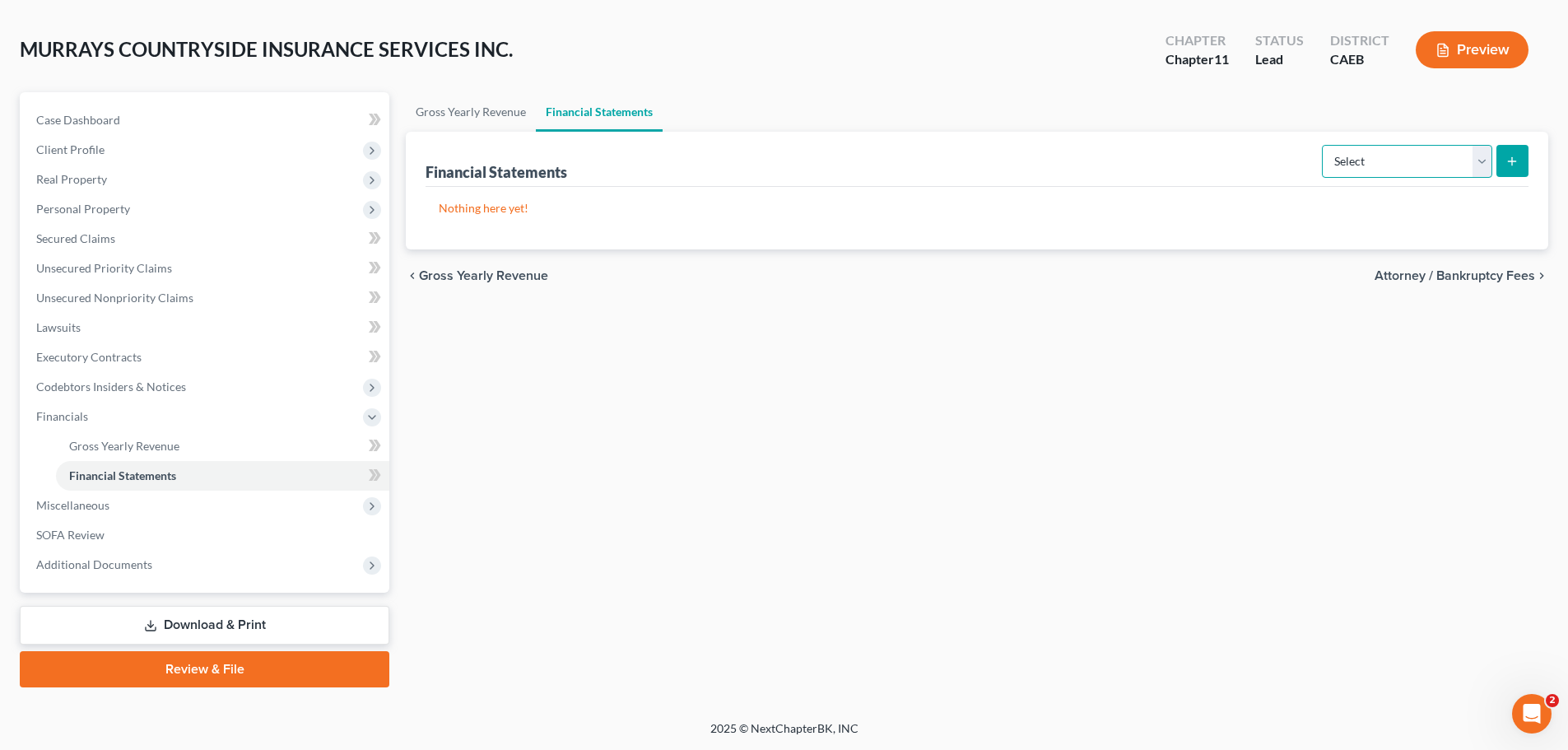
click at [1379, 164] on select "Select Auditor Bookkeeper Creditor Pension Contribution Records Keeper Tax Cons…" at bounding box center [1406, 161] width 170 height 33
click at [1323, 145] on select "Select Auditor Bookkeeper Creditor Pension Contribution Records Keeper Tax Cons…" at bounding box center [1406, 161] width 170 height 33
click at [1310, 214] on p "Nothing here yet!" at bounding box center [976, 208] width 1077 height 16
drag, startPoint x: 575, startPoint y: 171, endPoint x: 990, endPoint y: 178, distance: 415.1
click at [945, 178] on span "(Bookkeeper or accountant who supervised or kept books for the business [DATE])" at bounding box center [757, 173] width 374 height 14
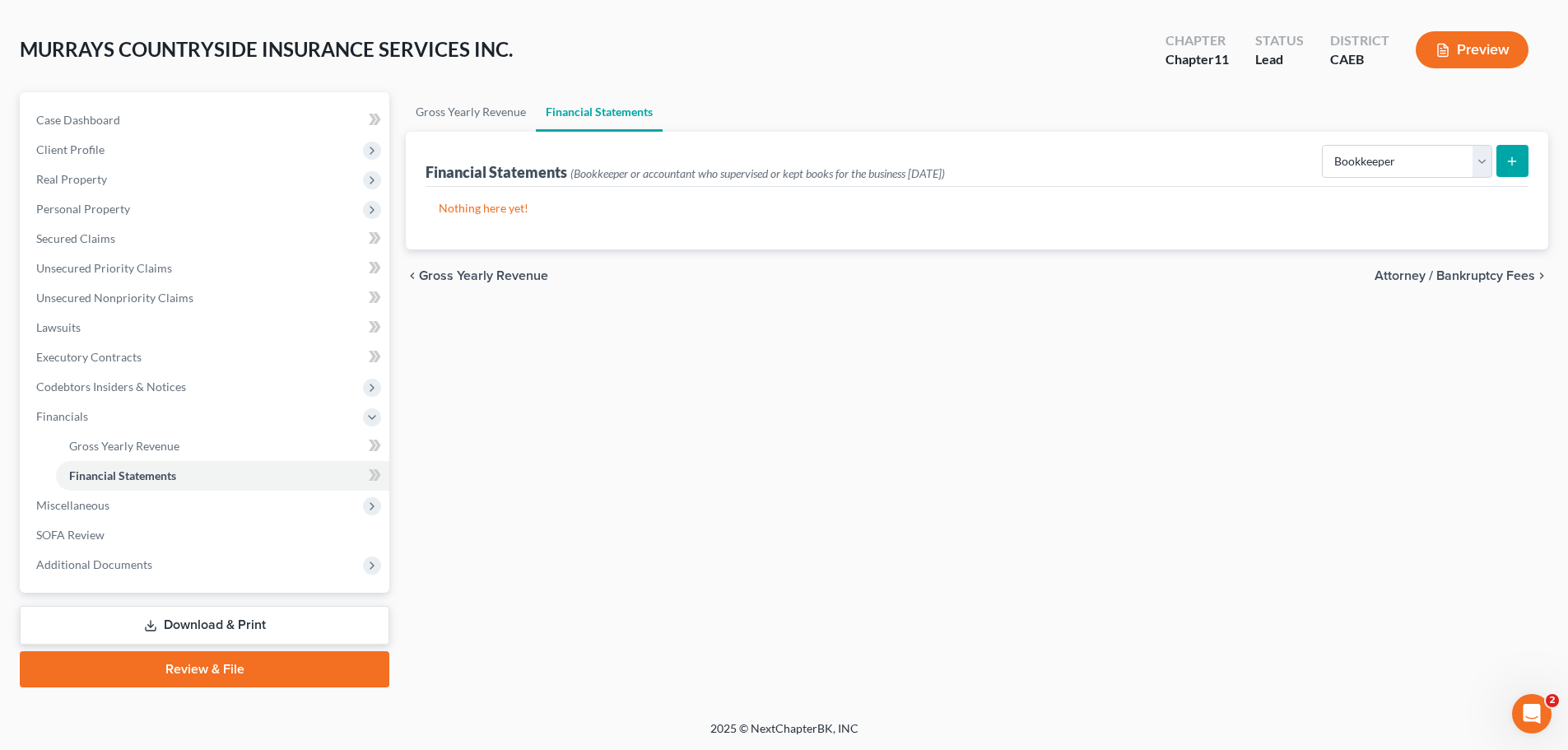
copy span "Bookkeeper or accountant who supervised or kept books for the business [DATE]"
click at [1417, 156] on select "Select Auditor Bookkeeper Creditor Pension Contribution Records Keeper Tax Cons…" at bounding box center [1406, 161] width 170 height 33
click at [1323, 145] on select "Select Auditor Bookkeeper Creditor Pension Contribution Records Keeper Tax Cons…" at bounding box center [1406, 161] width 170 height 33
drag, startPoint x: 575, startPoint y: 172, endPoint x: 975, endPoint y: 170, distance: 400.0
click at [926, 170] on span "(Firm or individual who audited or prepared financials for the business [DATE])" at bounding box center [748, 173] width 356 height 14
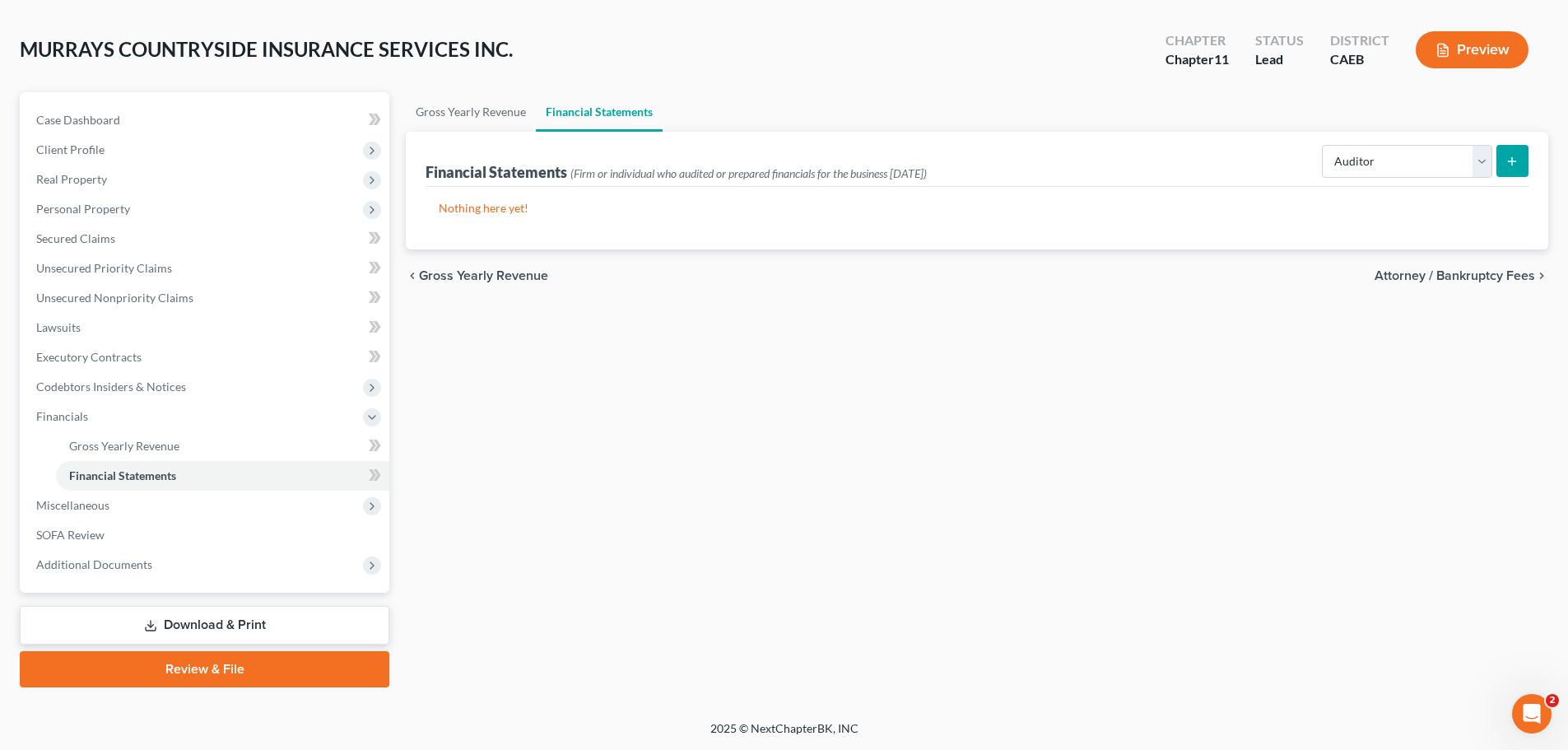
copy span "Firm or individual who audited or prepared financials for the business [DATE]"
click at [1421, 156] on select "Select Auditor Bookkeeper Creditor Pension Contribution Records Keeper Tax Cons…" at bounding box center [1406, 161] width 170 height 33
click at [1323, 145] on select "Select Auditor Bookkeeper Creditor Pension Contribution Records Keeper Tax Cons…" at bounding box center [1406, 161] width 170 height 33
drag, startPoint x: 575, startPoint y: 171, endPoint x: 1066, endPoint y: 168, distance: 491.0
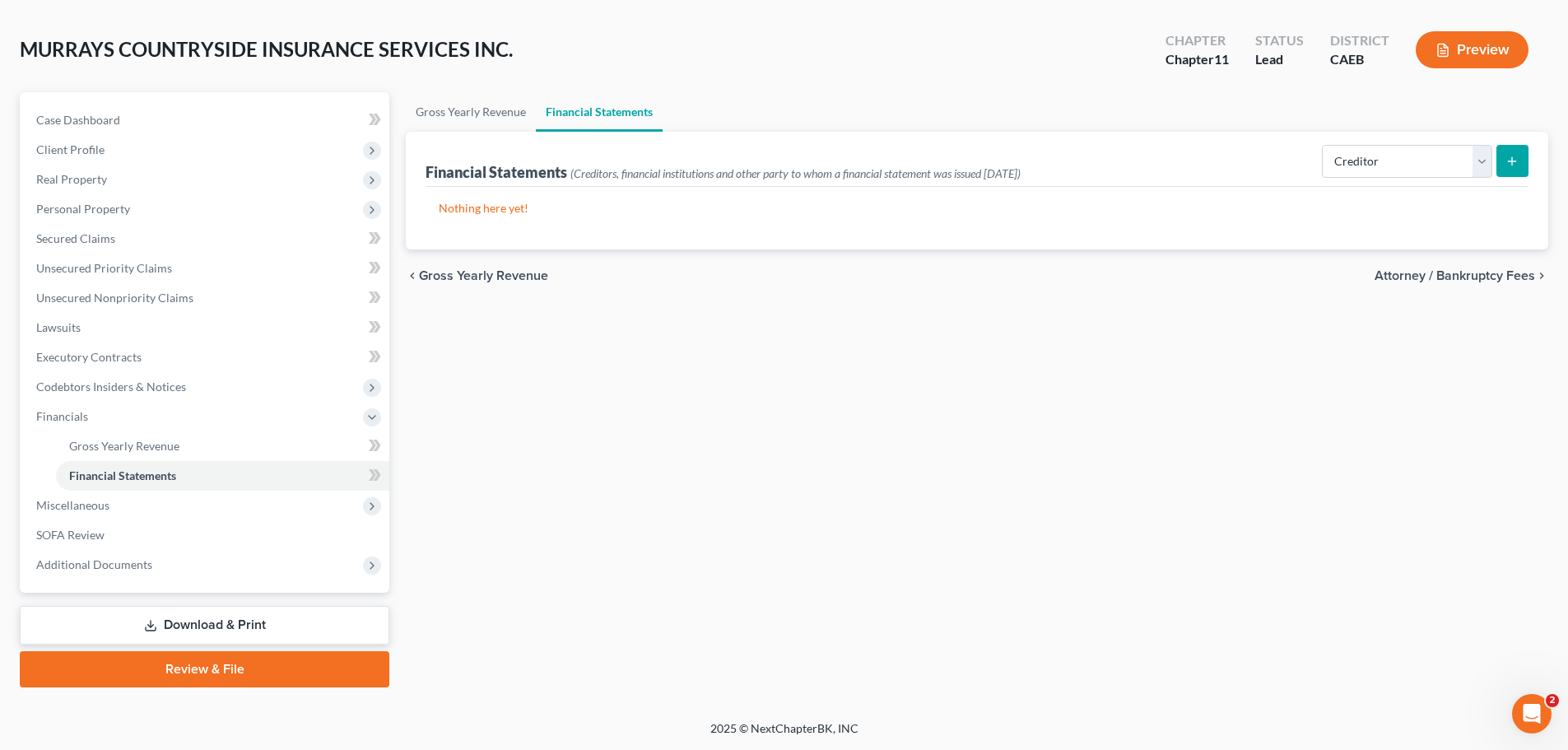
click at [1021, 168] on span "(Creditors, financial institutions and other party to whom a financial statemen…" at bounding box center [795, 173] width 450 height 14
copy span "Creditors, financial institutions and other party to whom a financial statement…"
click at [1480, 148] on select "Select Auditor Bookkeeper Creditor Pension Contribution Records Keeper Tax Cons…" at bounding box center [1406, 161] width 170 height 33
click at [1323, 145] on select "Select Auditor Bookkeeper Creditor Pension Contribution Records Keeper Tax Cons…" at bounding box center [1406, 161] width 170 height 33
click at [1481, 161] on select "Select Auditor Bookkeeper Creditor Pension Contribution Records Keeper Tax Cons…" at bounding box center [1406, 161] width 170 height 33
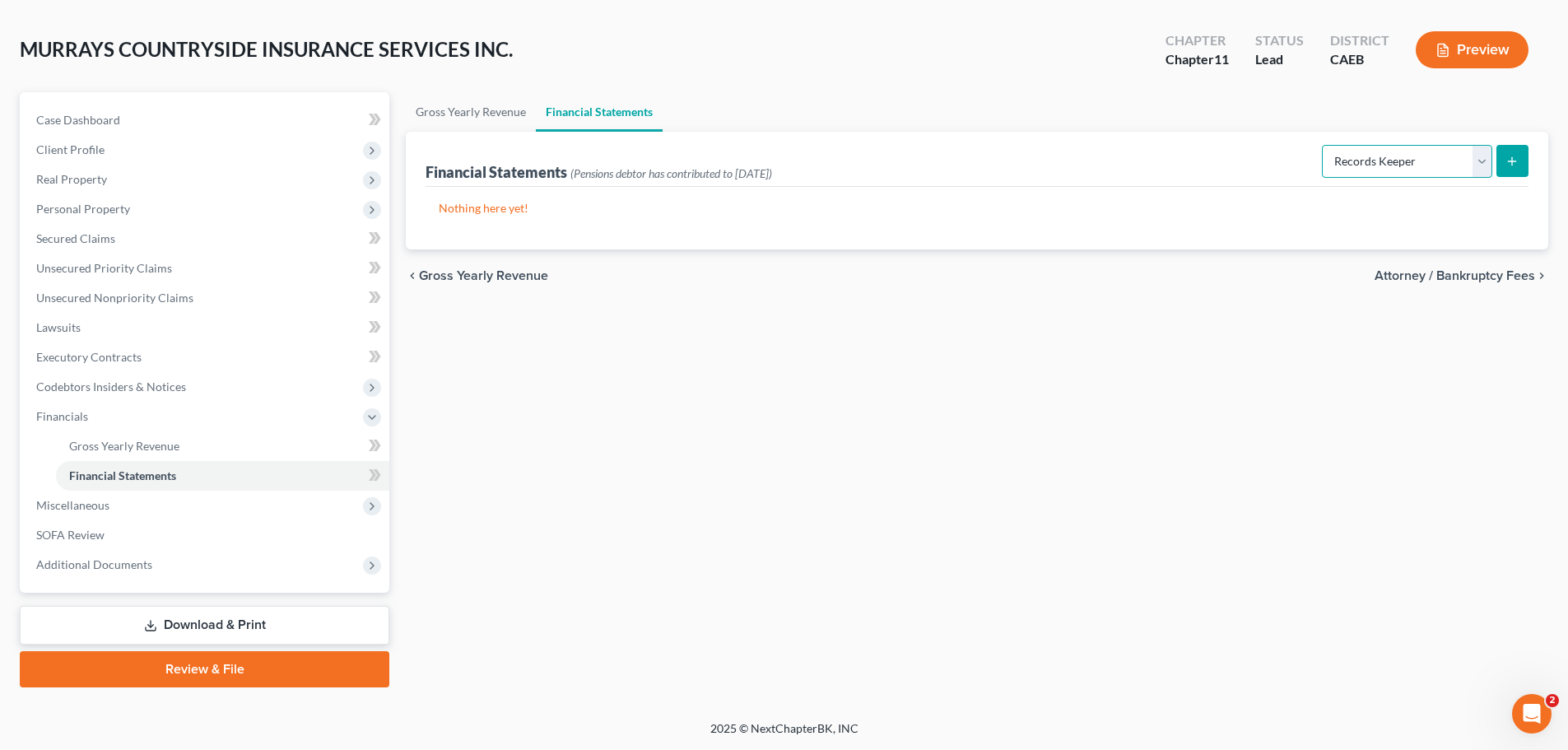
click at [1323, 145] on select "Select Auditor Bookkeeper Creditor Pension Contribution Records Keeper Tax Cons…" at bounding box center [1406, 161] width 170 height 33
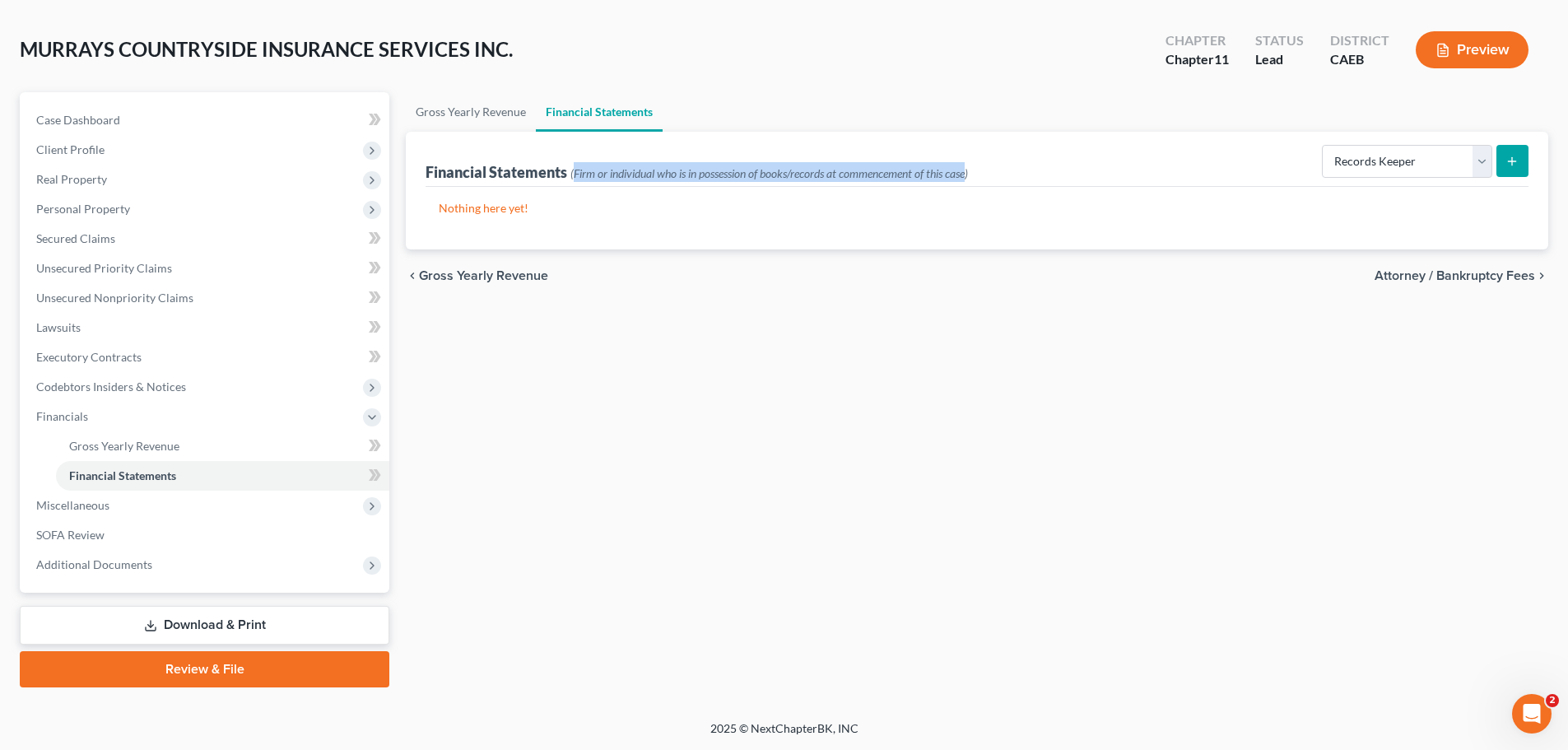
drag, startPoint x: 576, startPoint y: 172, endPoint x: 973, endPoint y: 174, distance: 397.0
click at [968, 174] on span "(Firm or individual who is in possession of books/records at commencement of th…" at bounding box center [768, 173] width 398 height 14
copy span "Firm or individual who is in possession of books/records at commencement of thi…"
click at [1381, 165] on select "Select Auditor Bookkeeper Creditor Pension Contribution Records Keeper Tax Cons…" at bounding box center [1406, 161] width 170 height 33
click at [1323, 145] on select "Select Auditor Bookkeeper Creditor Pension Contribution Records Keeper Tax Cons…" at bounding box center [1406, 161] width 170 height 33
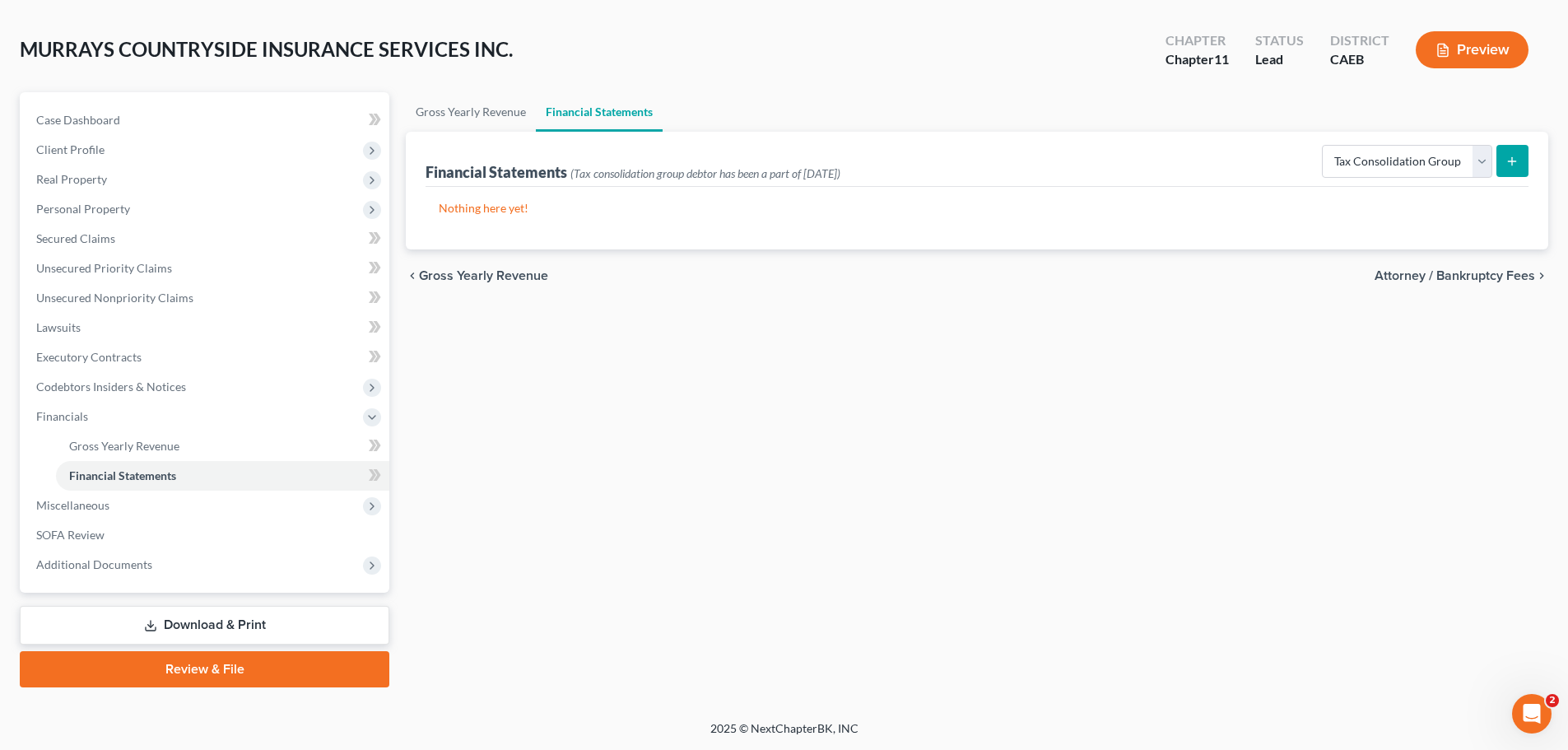
click at [983, 403] on div "Gross Yearly Revenue Financial Statements Financial Statements (Tax consolidati…" at bounding box center [977, 391] width 1159 height 596
drag, startPoint x: 576, startPoint y: 173, endPoint x: 876, endPoint y: 172, distance: 300.0
click at [840, 172] on span "(Tax consolidation group debtor has been a part of [DATE])" at bounding box center [705, 173] width 270 height 14
copy span "Tax consolidation group debtor has been a part of [DATE]"
click at [1481, 156] on select "Select Auditor Bookkeeper Creditor Pension Contribution Records Keeper Tax Cons…" at bounding box center [1406, 161] width 170 height 33
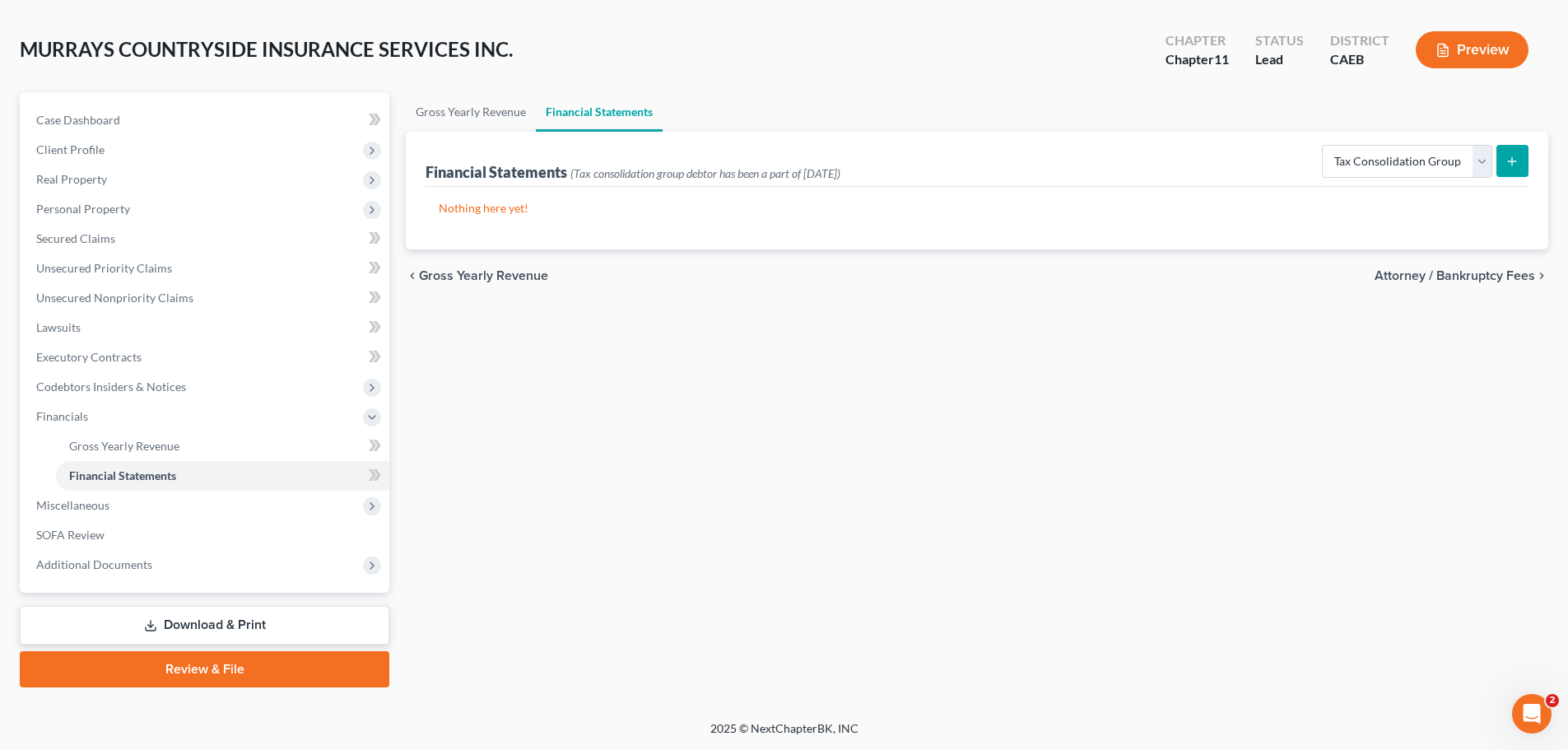
click at [1215, 206] on p "Nothing here yet!" at bounding box center [976, 208] width 1077 height 16
click at [1421, 163] on select "Select Auditor Bookkeeper Creditor Pension Contribution Records Keeper Tax Cons…" at bounding box center [1406, 161] width 170 height 33
select select "pension_contribution"
click at [1323, 145] on select "Select Auditor Bookkeeper Creditor Pension Contribution Records Keeper Tax Cons…" at bounding box center [1406, 161] width 170 height 33
click at [88, 504] on span "Miscellaneous" at bounding box center [72, 505] width 73 height 14
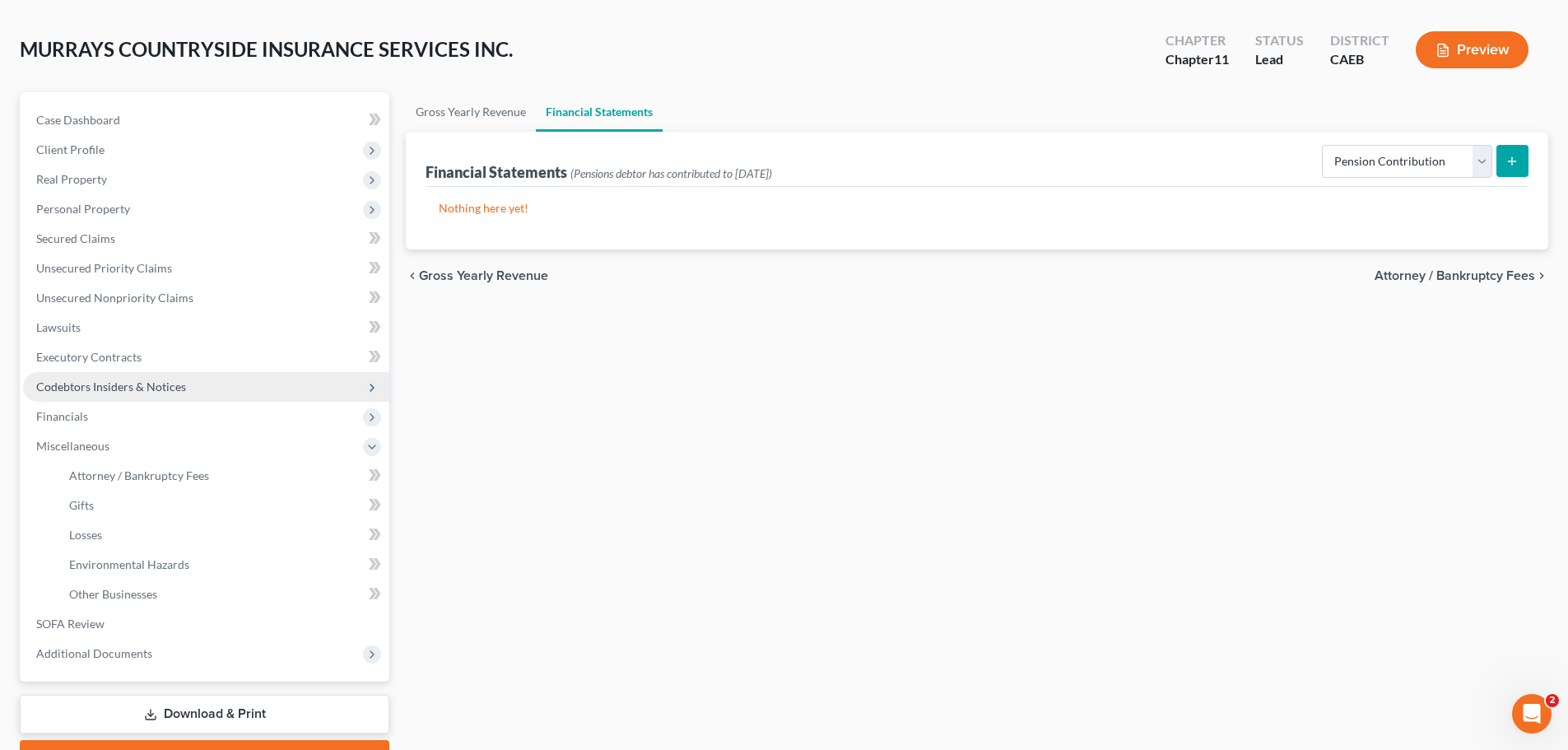
click at [108, 378] on span "Codebtors Insiders & Notices" at bounding box center [205, 387] width 366 height 29
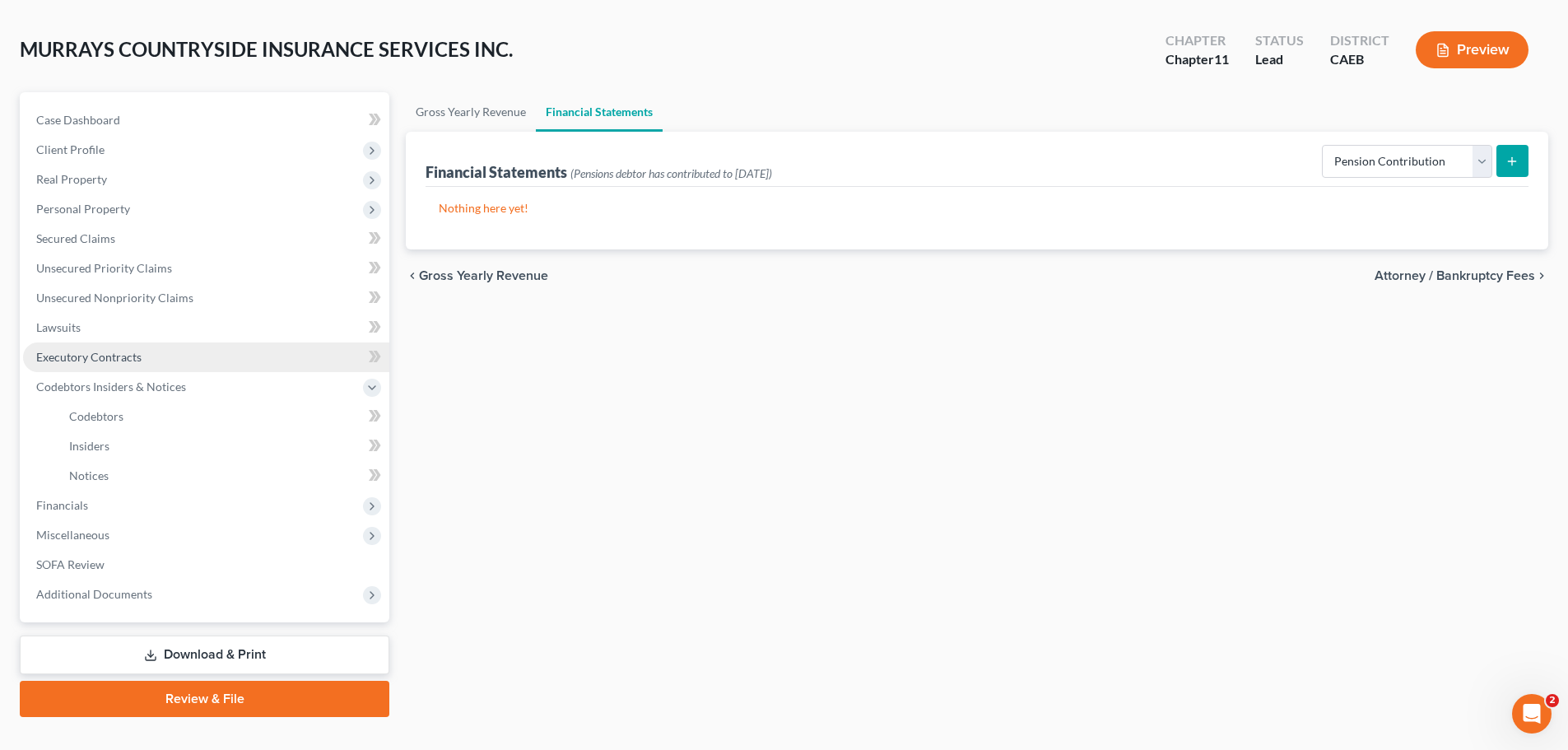
click at [109, 359] on span "Executory Contracts" at bounding box center [88, 357] width 105 height 14
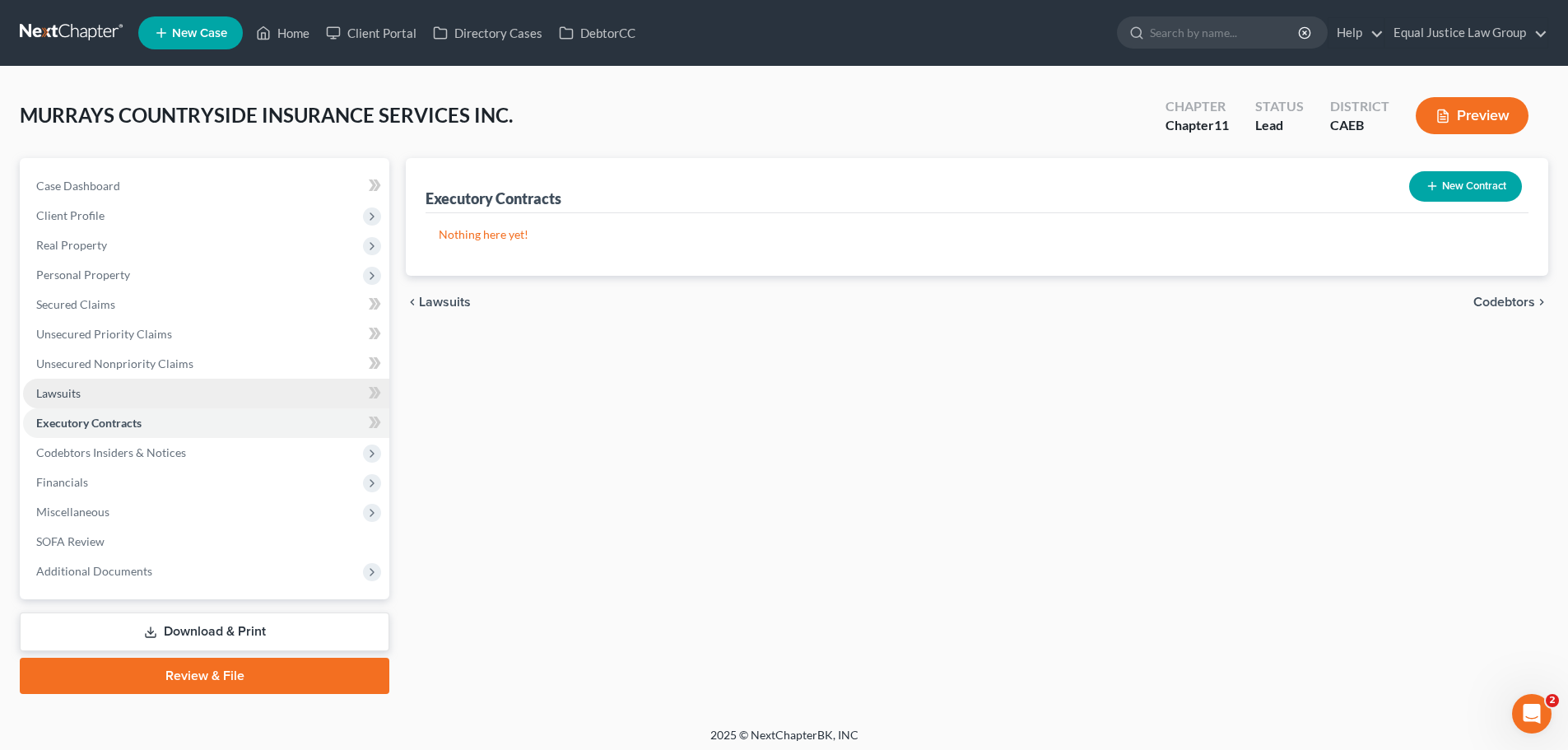
click at [71, 392] on span "Lawsuits" at bounding box center [58, 392] width 44 height 14
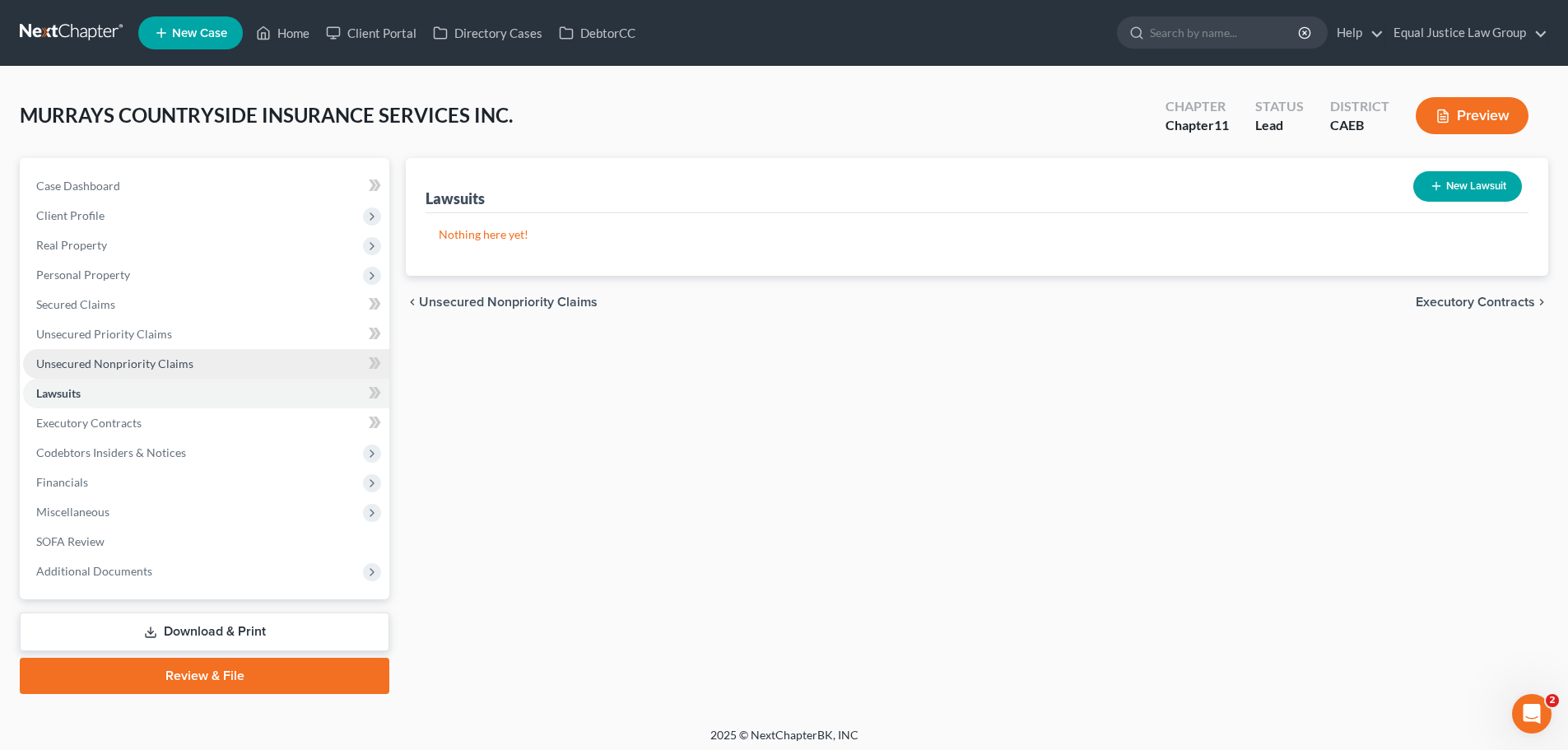
click at [81, 361] on span "Unsecured Nonpriority Claims" at bounding box center [114, 363] width 157 height 14
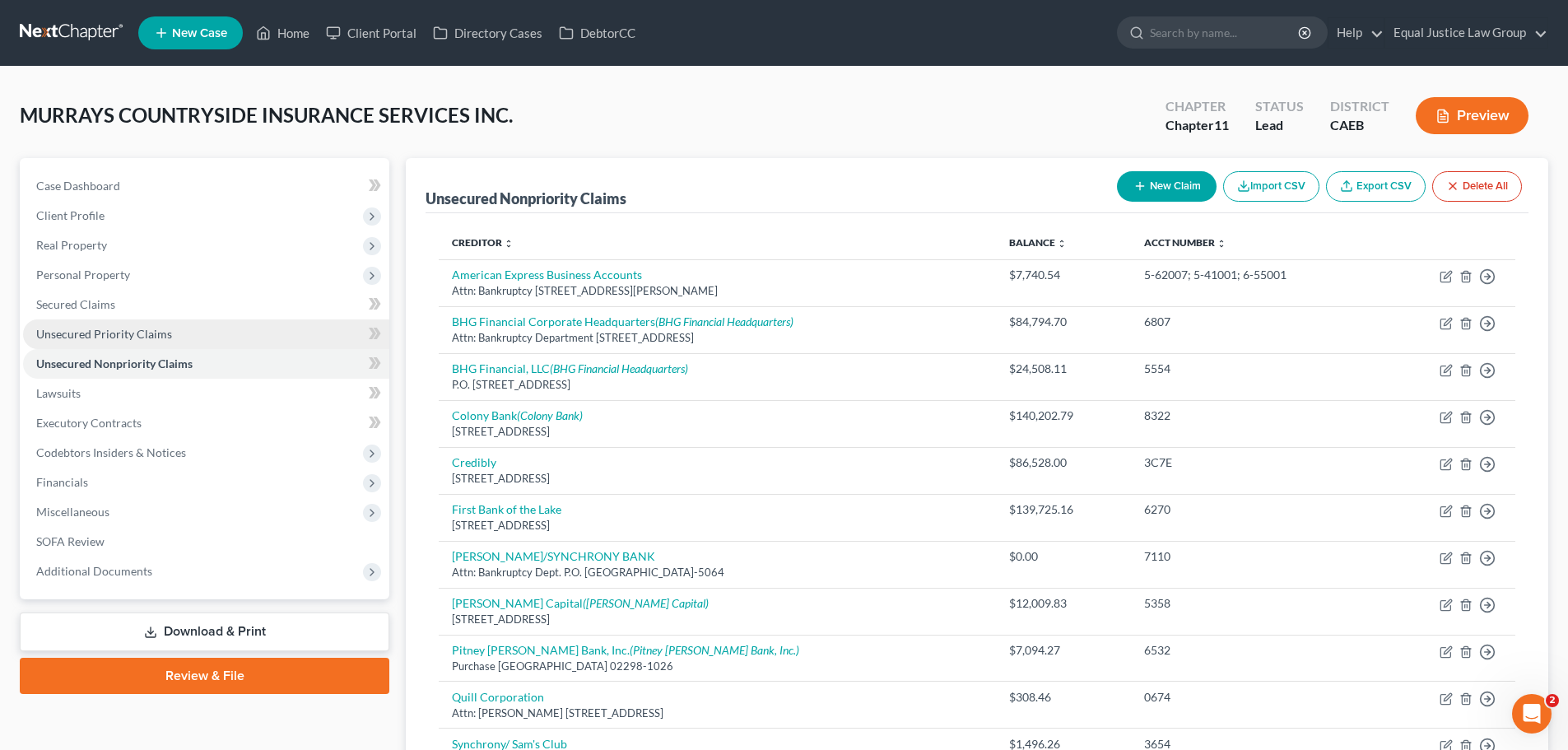
click at [93, 336] on span "Unsecured Priority Claims" at bounding box center [104, 334] width 136 height 14
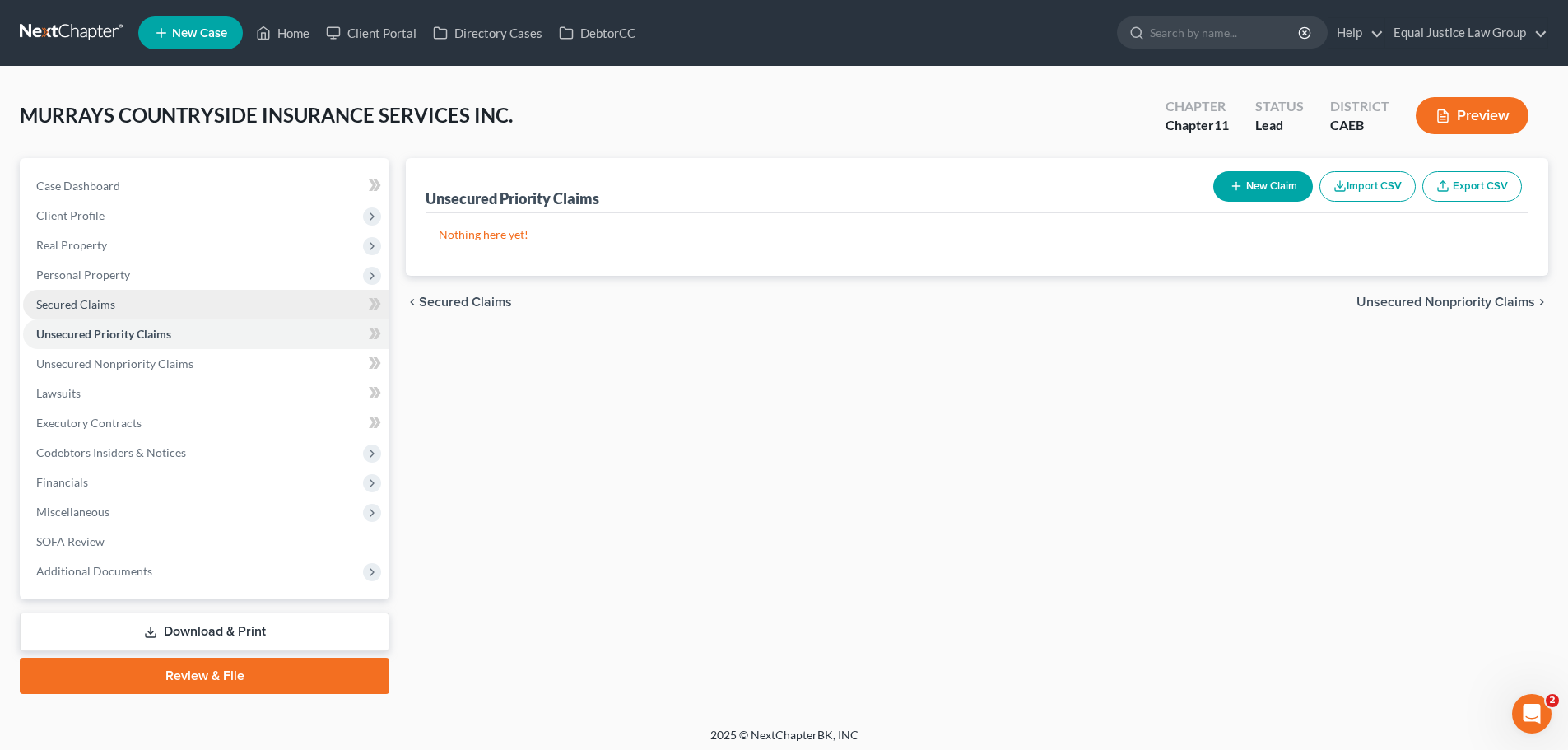
click at [90, 297] on span "Secured Claims" at bounding box center [76, 304] width 79 height 14
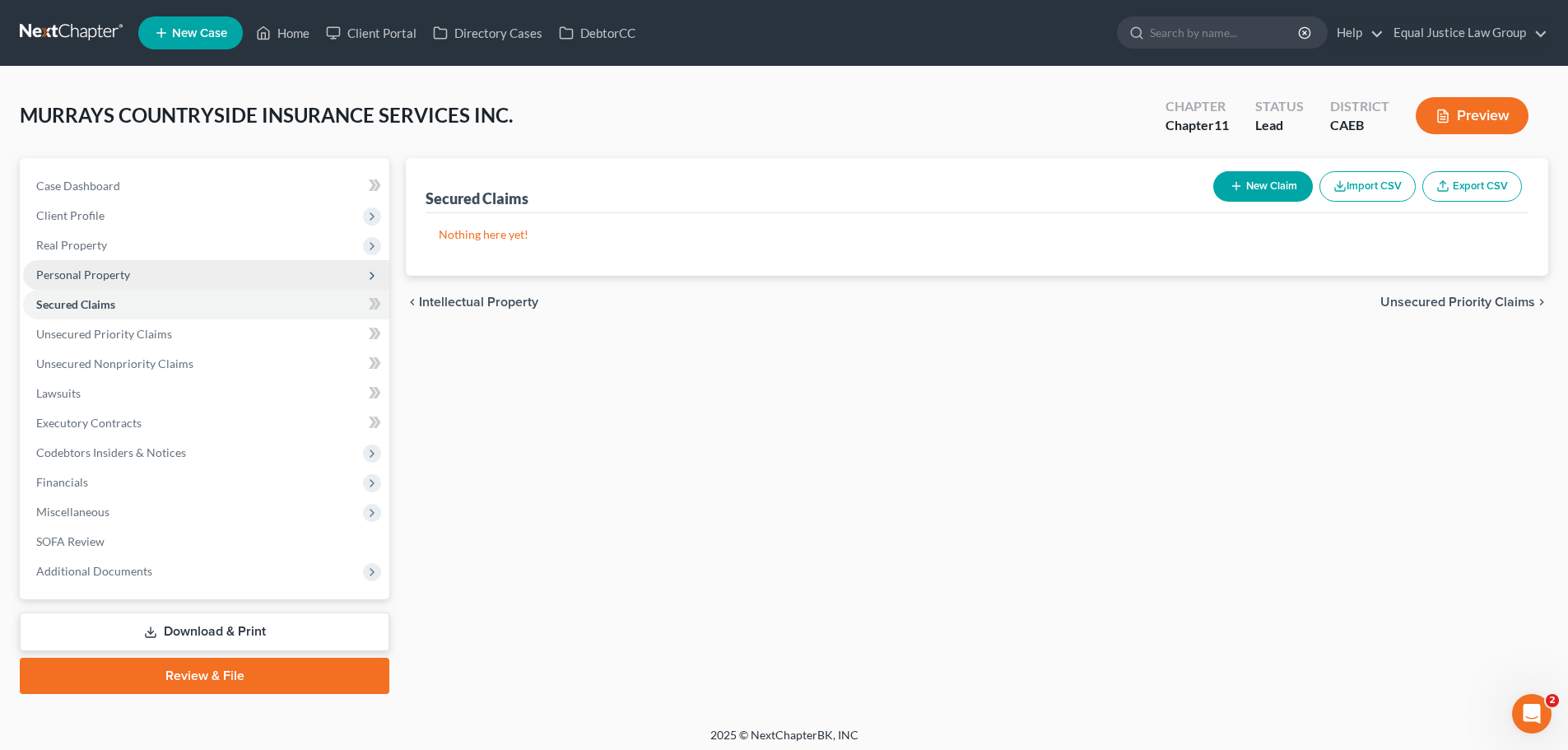
click at [87, 273] on span "Personal Property" at bounding box center [82, 274] width 94 height 14
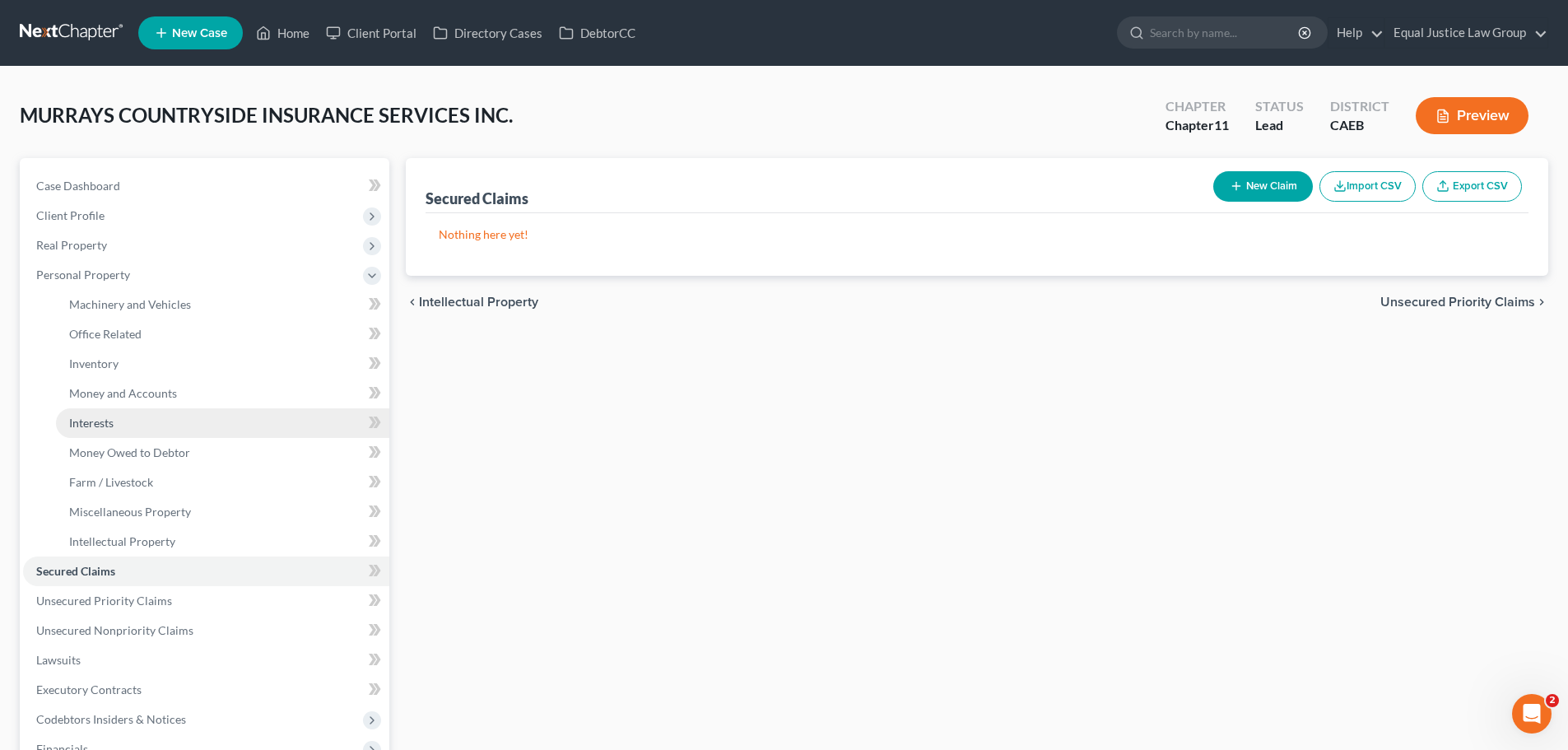
click at [108, 423] on span "Interests" at bounding box center [91, 423] width 44 height 14
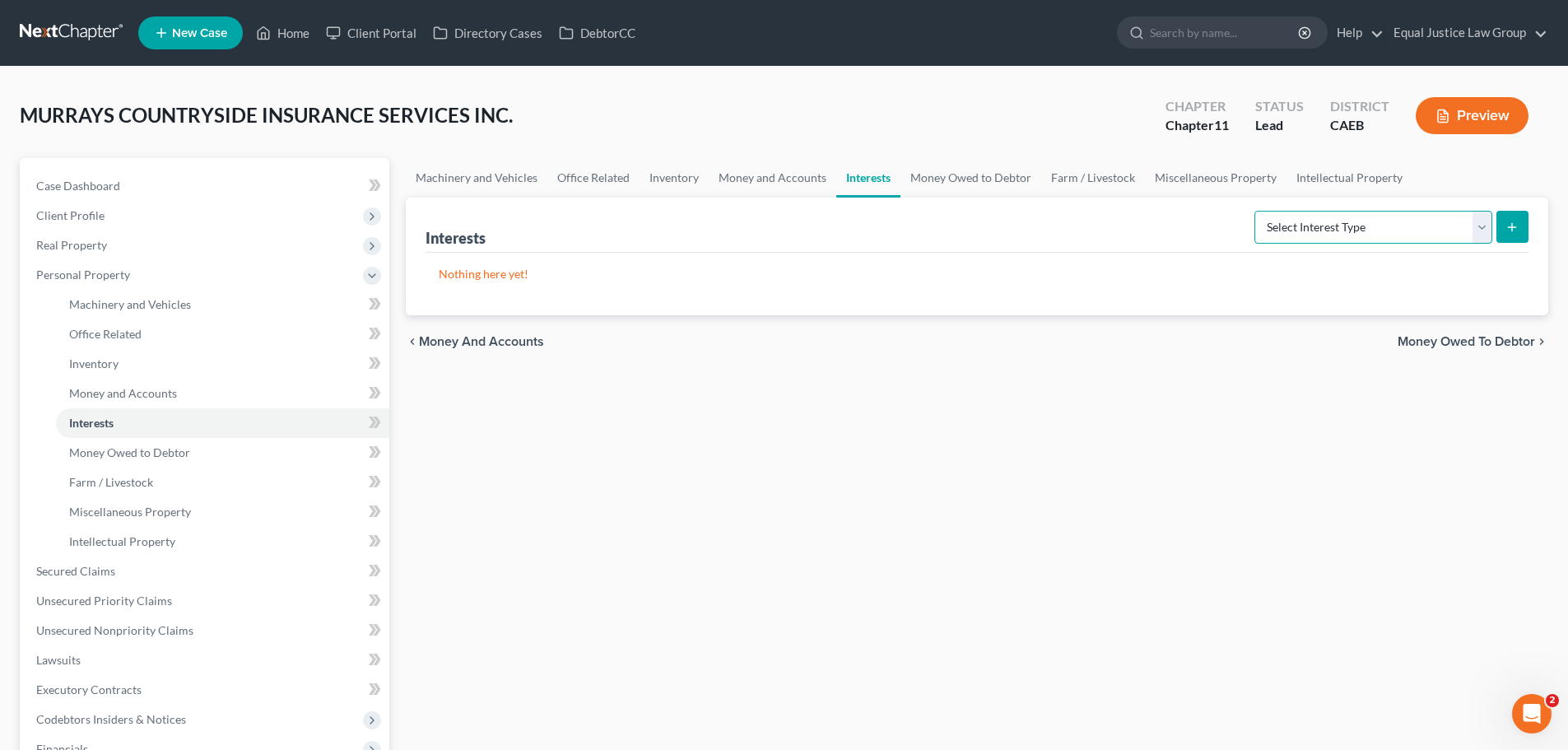
click at [1379, 227] on select "Select Interest Type Bond (A/B: 16) Incorporated Business (A/B: 15) Insurance P…" at bounding box center [1373, 227] width 238 height 33
click at [156, 388] on span "Money and Accounts" at bounding box center [123, 392] width 108 height 14
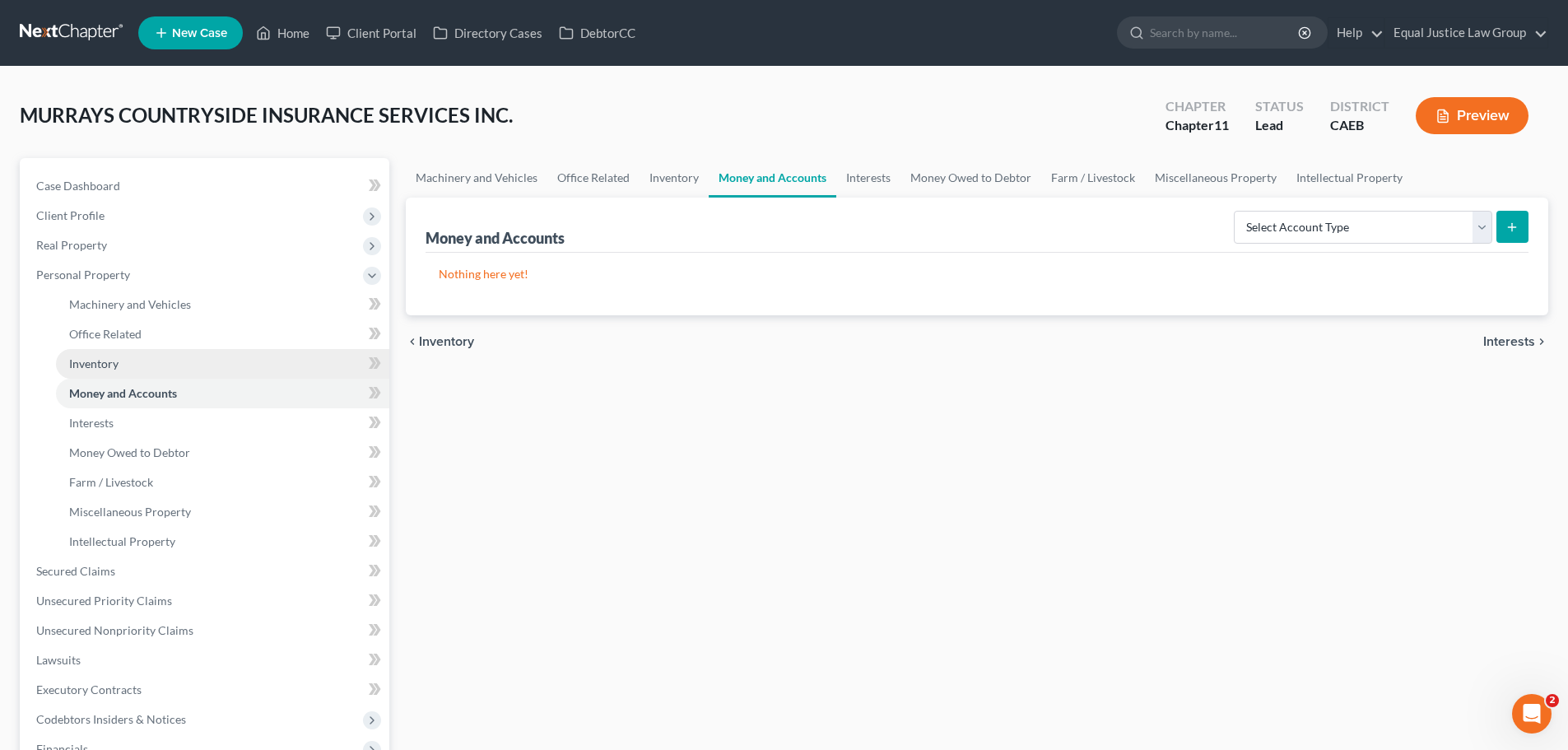
click at [98, 364] on span "Inventory" at bounding box center [94, 363] width 49 height 14
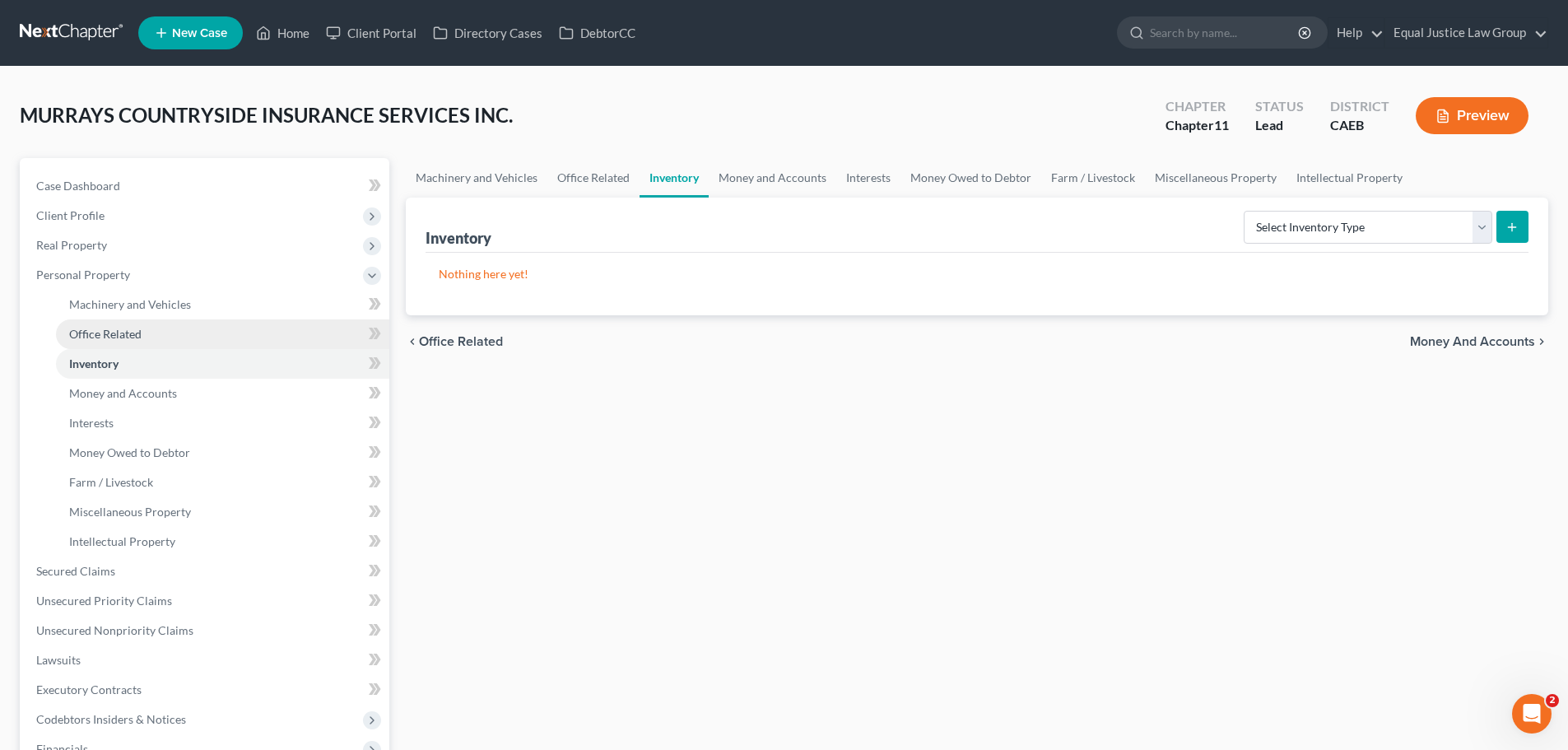
click at [112, 332] on span "Office Related" at bounding box center [105, 334] width 73 height 14
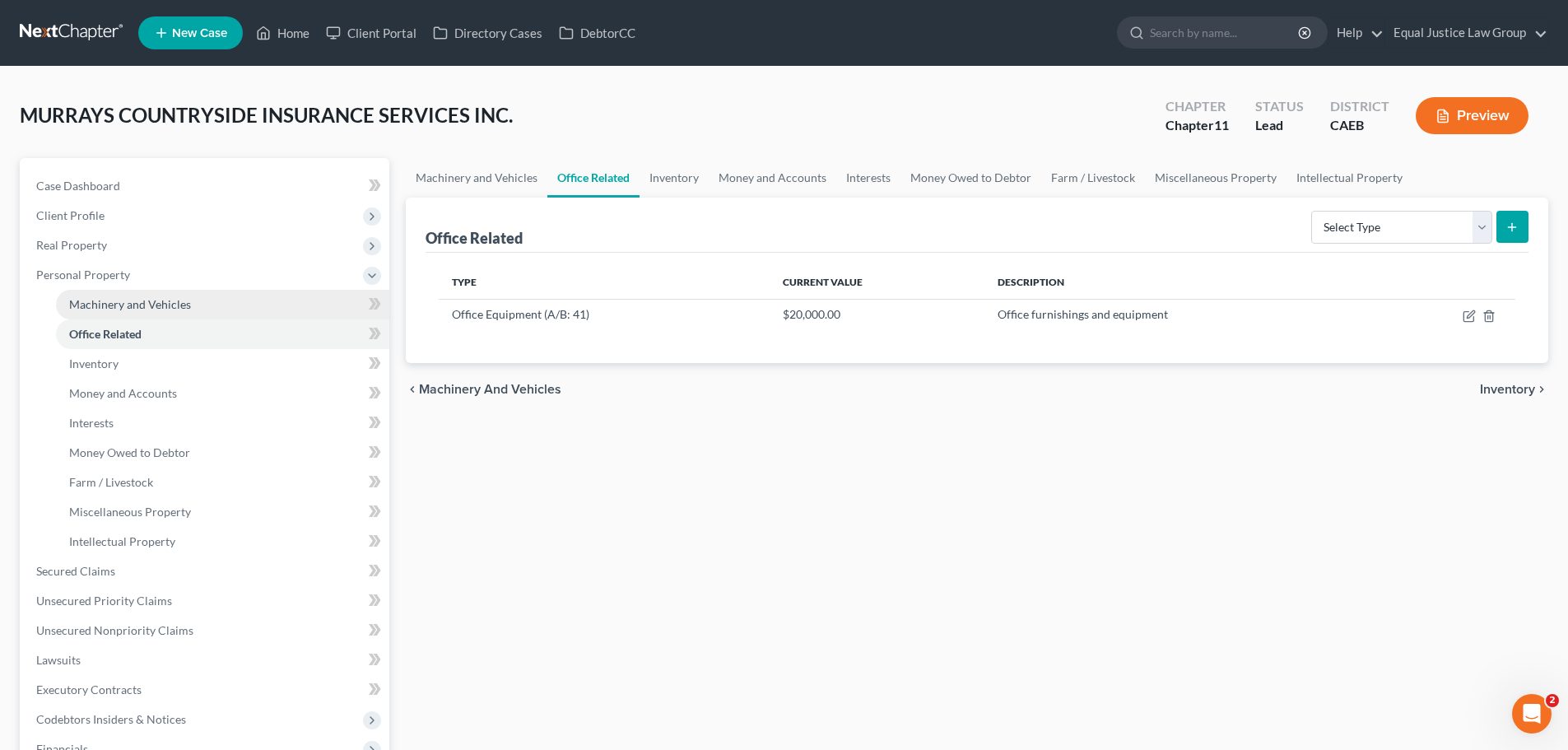
click at [118, 299] on span "Machinery and Vehicles" at bounding box center [129, 304] width 122 height 14
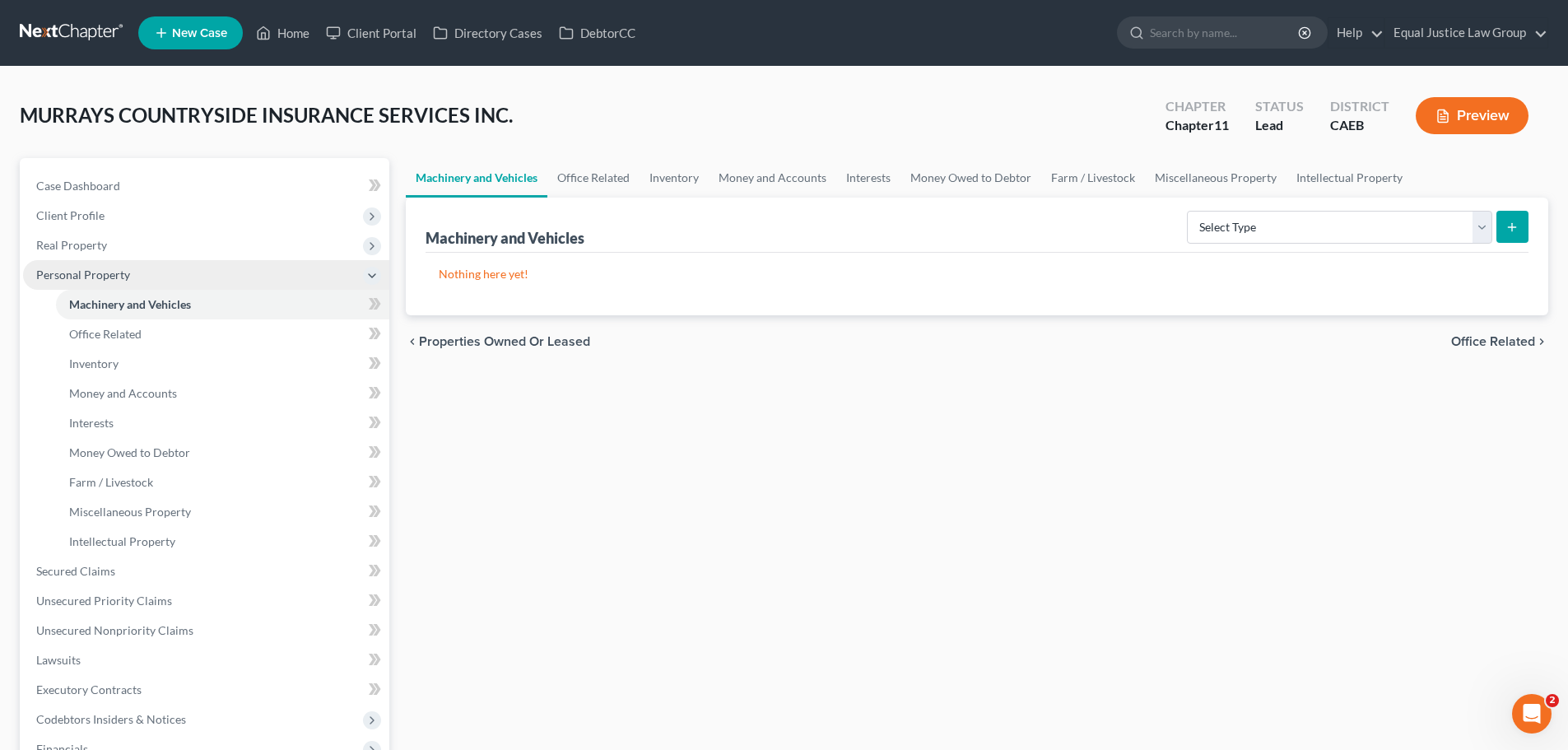
click at [129, 268] on span "Personal Property" at bounding box center [205, 274] width 366 height 29
